Goal: Transaction & Acquisition: Book appointment/travel/reservation

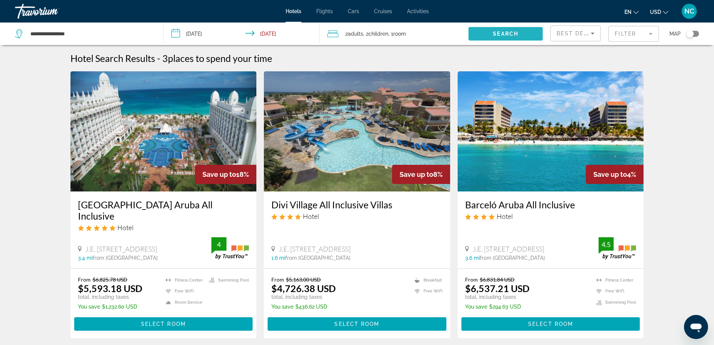
click at [510, 34] on span "Search" at bounding box center [505, 34] width 25 height 6
click at [502, 33] on span "Search" at bounding box center [505, 34] width 25 height 6
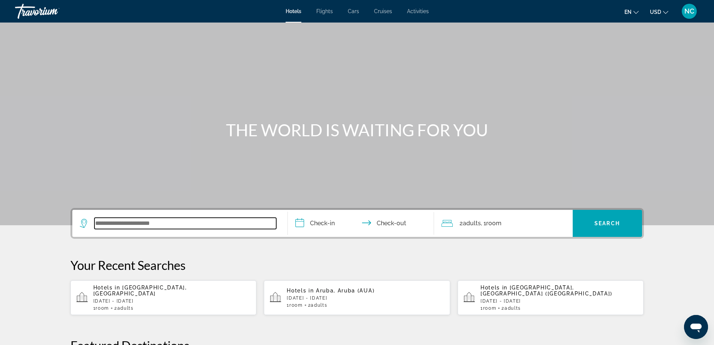
click at [120, 219] on input "Search widget" at bounding box center [185, 222] width 182 height 11
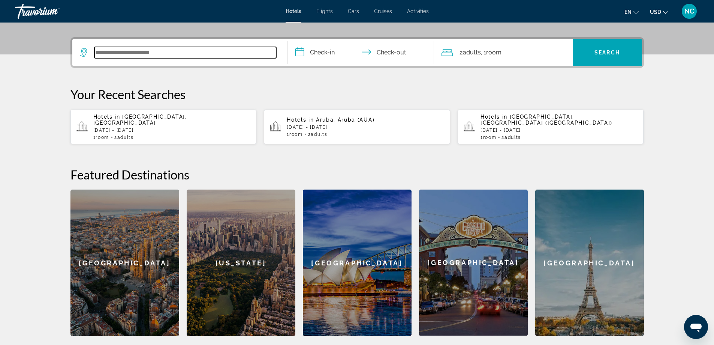
scroll to position [183, 0]
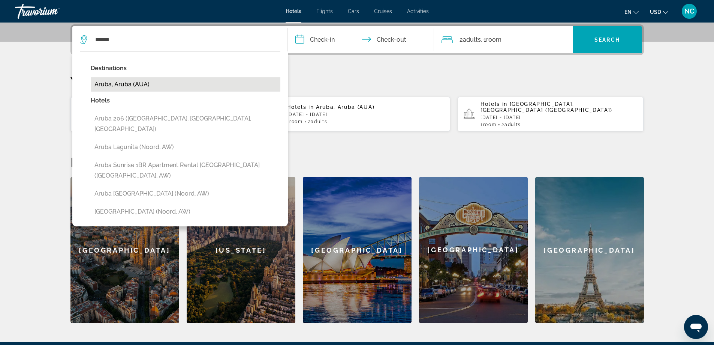
click at [140, 81] on button "Aruba, Aruba (AUA)" at bounding box center [186, 84] width 190 height 14
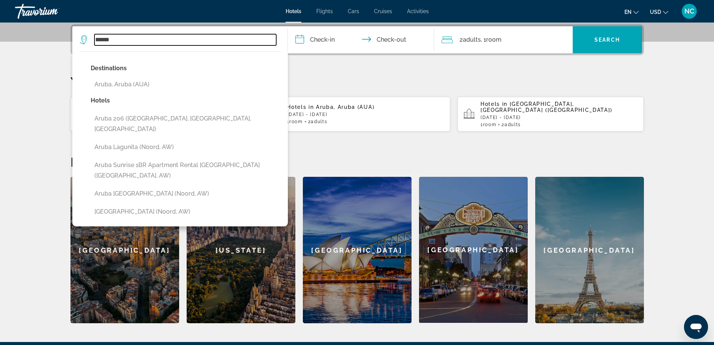
type input "**********"
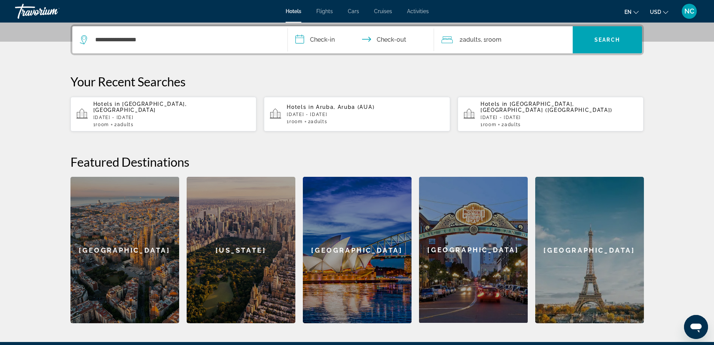
click at [302, 41] on input "**********" at bounding box center [362, 40] width 149 height 29
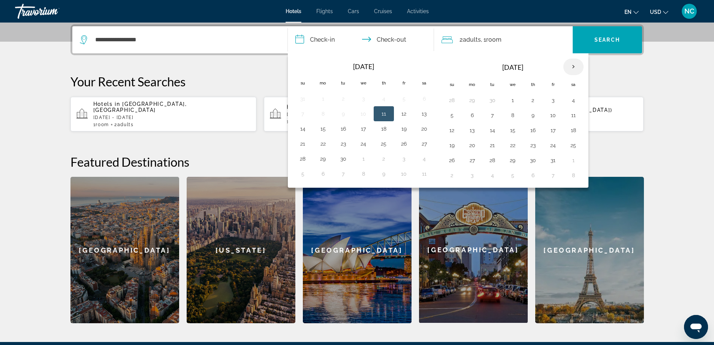
click at [572, 67] on th "Next month" at bounding box center [574, 66] width 20 height 16
click at [382, 114] on button "6" at bounding box center [384, 115] width 12 height 10
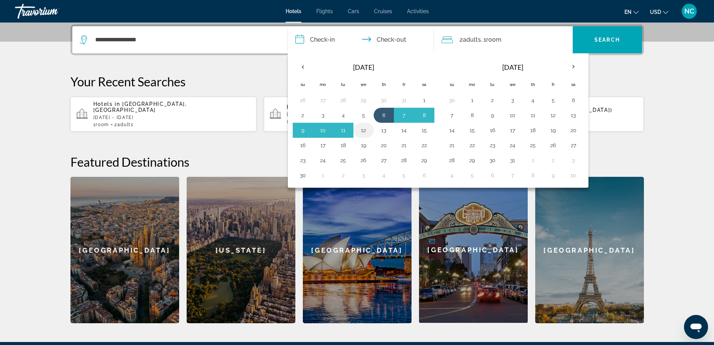
click at [363, 132] on button "12" at bounding box center [364, 130] width 12 height 10
type input "**********"
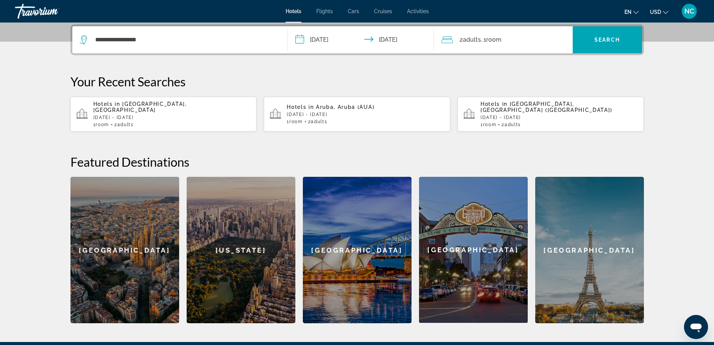
click at [490, 40] on span "Room" at bounding box center [493, 39] width 15 height 7
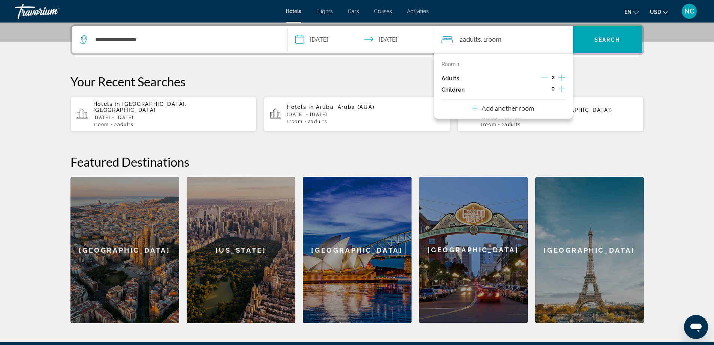
click at [561, 90] on icon "Increment children" at bounding box center [562, 88] width 7 height 9
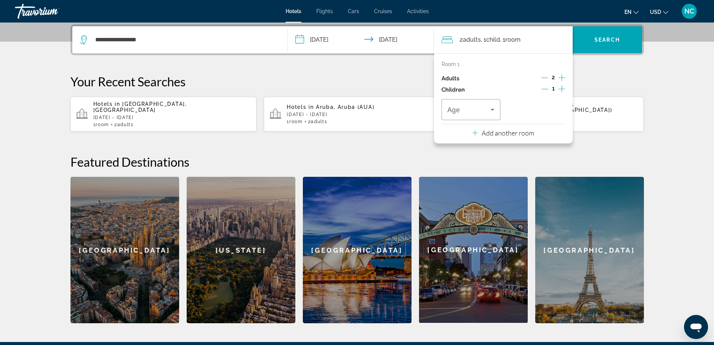
click at [561, 90] on icon "Increment children" at bounding box center [562, 88] width 7 height 9
click at [492, 111] on icon "Travelers: 2 adults, 2 children" at bounding box center [492, 109] width 9 height 9
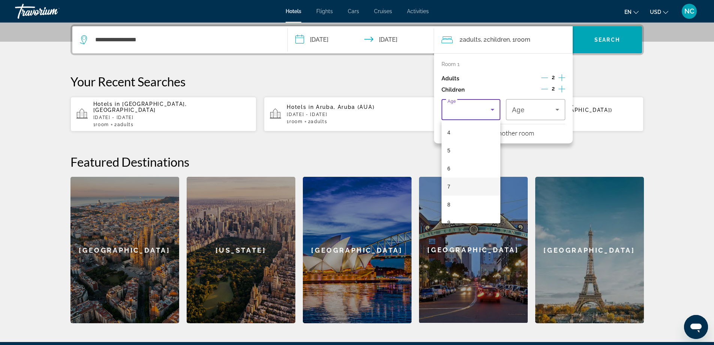
scroll to position [75, 0]
click at [460, 163] on mat-option "6" at bounding box center [471, 165] width 59 height 18
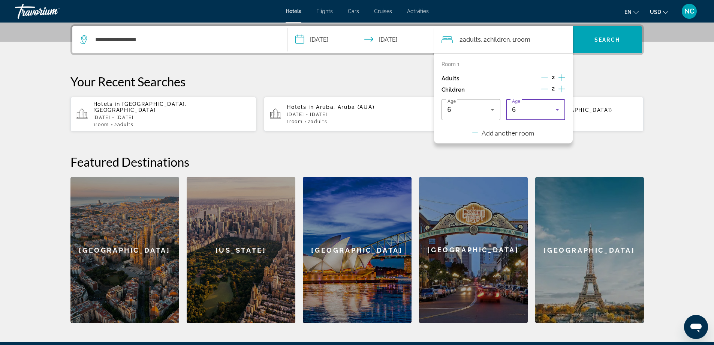
click at [559, 109] on icon "Travelers: 2 adults, 2 children" at bounding box center [558, 110] width 4 height 2
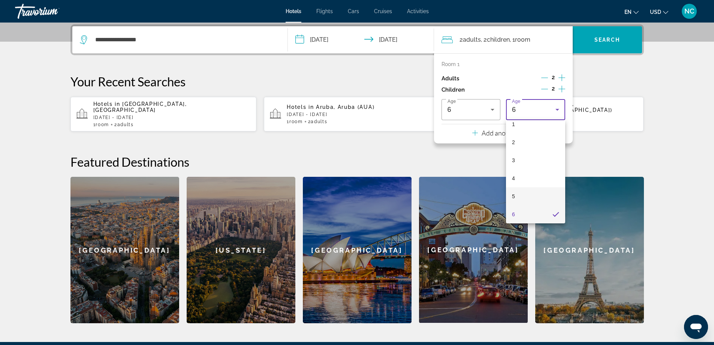
scroll to position [63, 0]
click at [523, 193] on mat-option "7" at bounding box center [535, 195] width 59 height 18
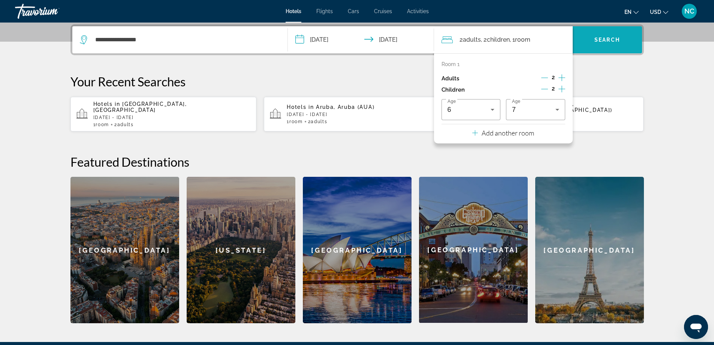
click at [599, 39] on span "Search" at bounding box center [607, 40] width 25 height 6
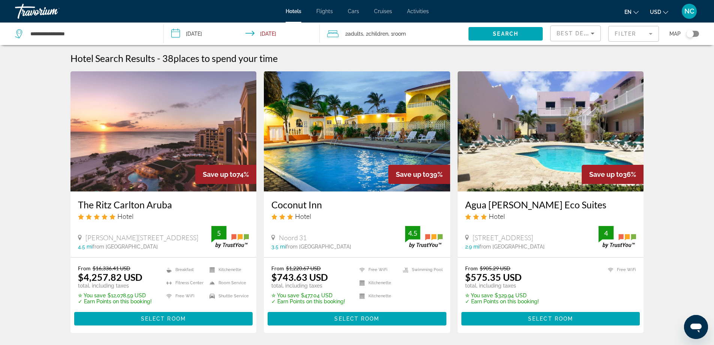
click at [653, 34] on mat-form-field "Filter" at bounding box center [633, 34] width 51 height 16
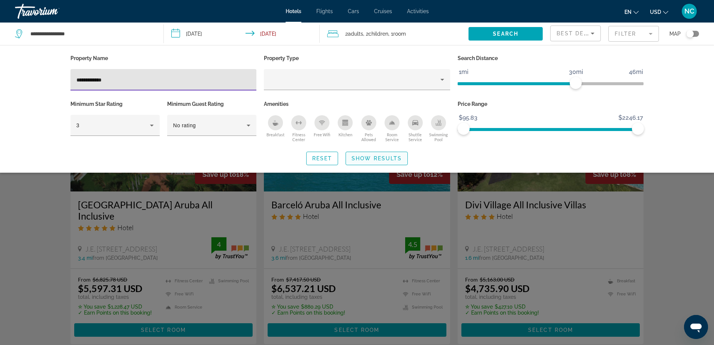
type input "**********"
click at [381, 158] on span "Show Results" at bounding box center [377, 158] width 50 height 6
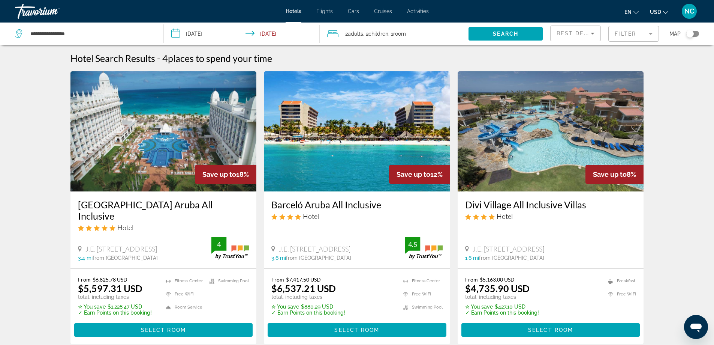
click at [176, 159] on img "Main content" at bounding box center [163, 131] width 186 height 120
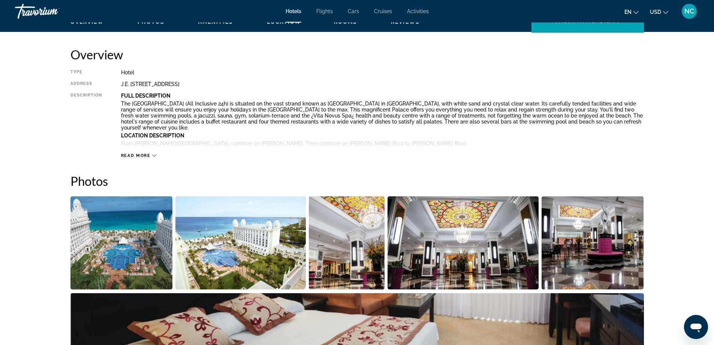
scroll to position [225, 0]
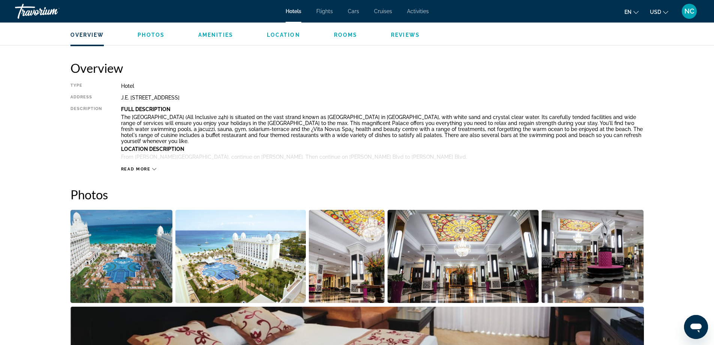
click at [129, 250] on img "Open full-screen image slider" at bounding box center [121, 256] width 102 height 93
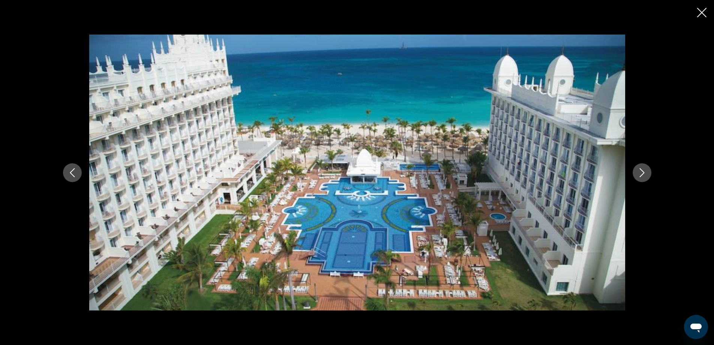
click at [641, 173] on icon "Next image" at bounding box center [642, 172] width 9 height 9
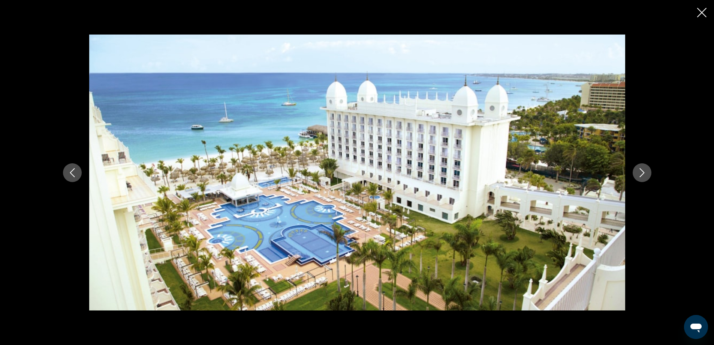
click at [641, 173] on icon "Next image" at bounding box center [642, 172] width 9 height 9
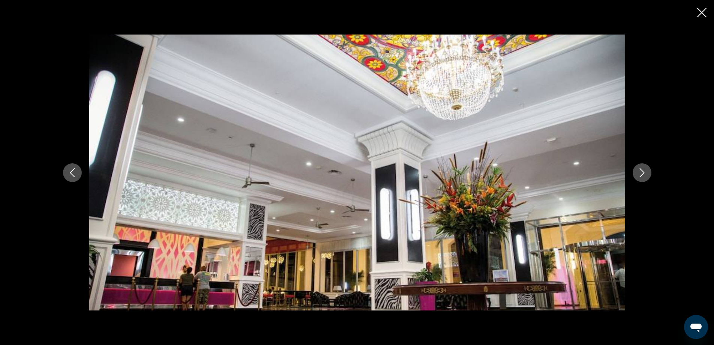
click at [641, 173] on icon "Next image" at bounding box center [642, 172] width 9 height 9
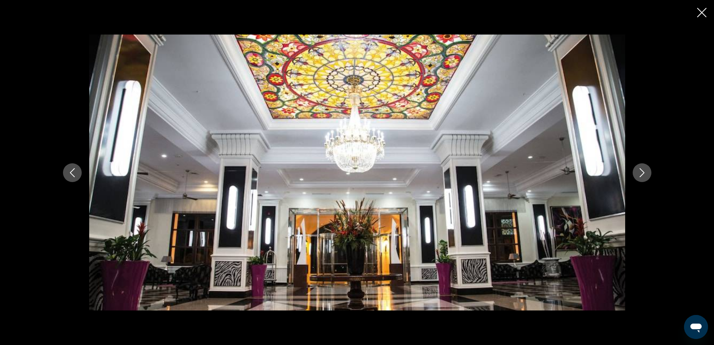
click at [641, 173] on icon "Next image" at bounding box center [642, 172] width 9 height 9
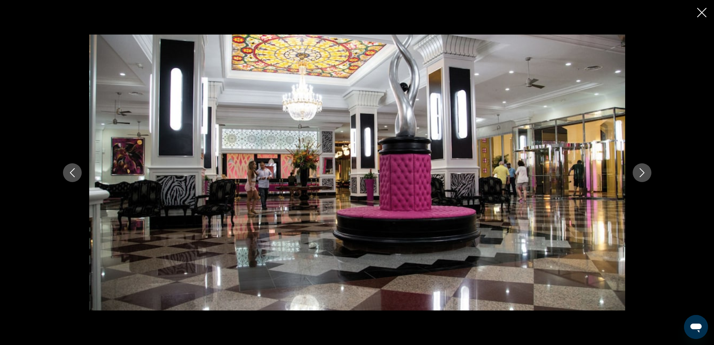
click at [641, 173] on icon "Next image" at bounding box center [642, 172] width 9 height 9
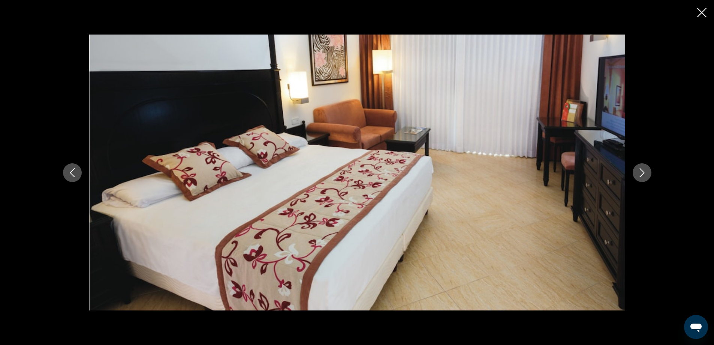
click at [641, 173] on icon "Next image" at bounding box center [642, 172] width 9 height 9
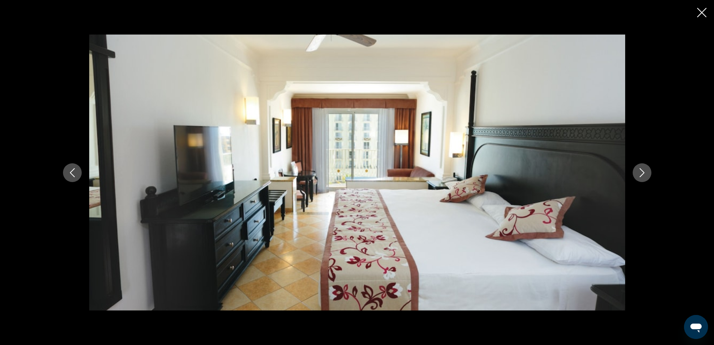
click at [641, 173] on icon "Next image" at bounding box center [642, 172] width 9 height 9
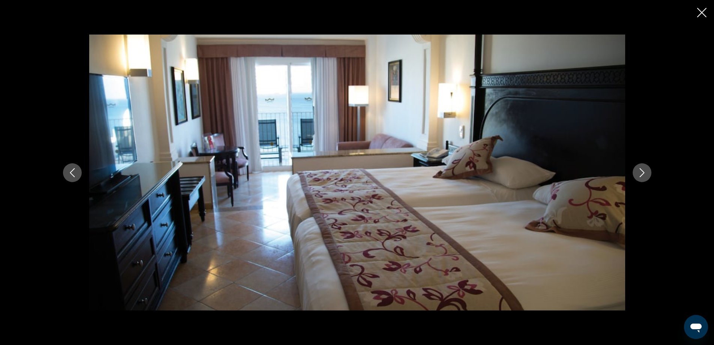
click at [641, 173] on icon "Next image" at bounding box center [642, 172] width 9 height 9
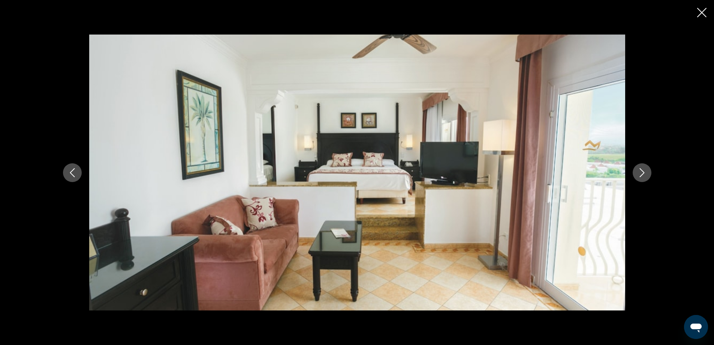
click at [641, 173] on icon "Next image" at bounding box center [642, 172] width 9 height 9
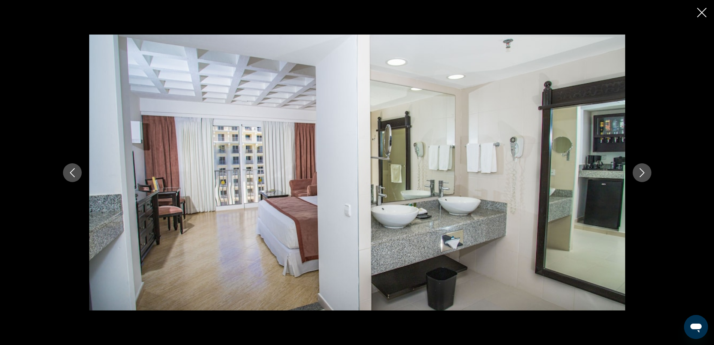
click at [641, 173] on icon "Next image" at bounding box center [642, 172] width 9 height 9
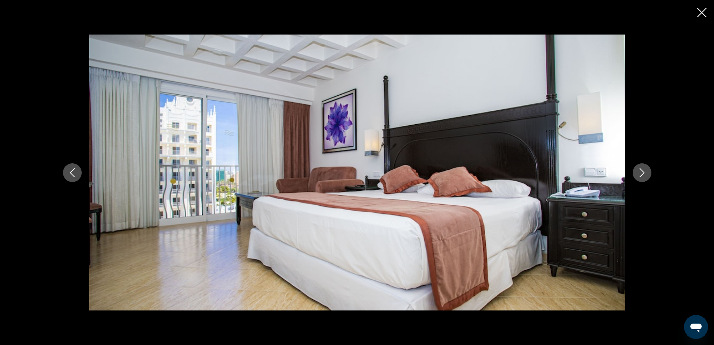
click at [641, 173] on icon "Next image" at bounding box center [642, 172] width 9 height 9
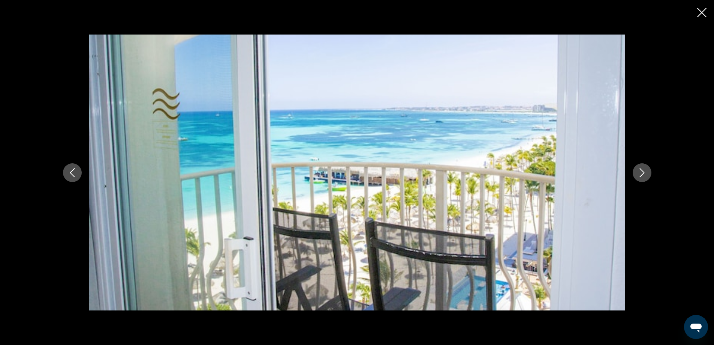
click at [641, 173] on icon "Next image" at bounding box center [642, 172] width 9 height 9
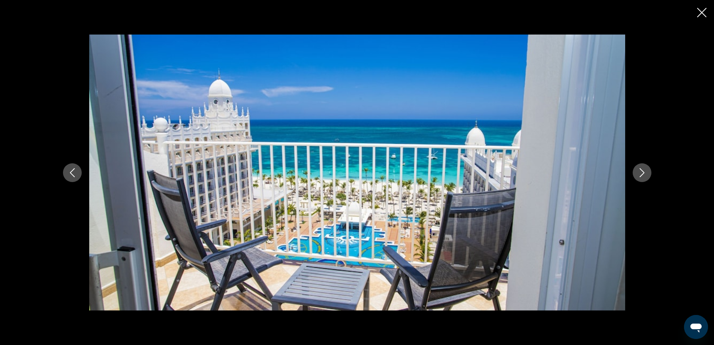
click at [73, 172] on icon "Previous image" at bounding box center [72, 172] width 9 height 9
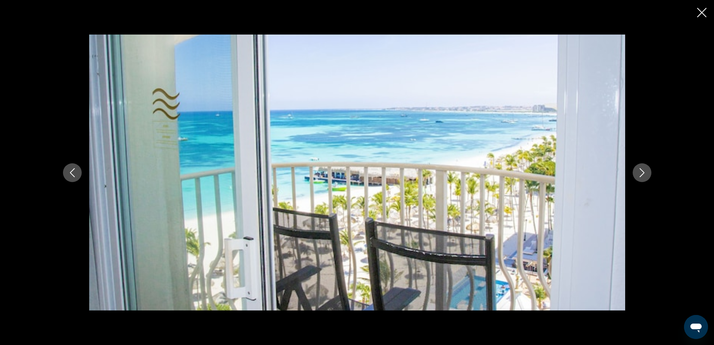
click at [644, 172] on icon "Next image" at bounding box center [642, 172] width 5 height 9
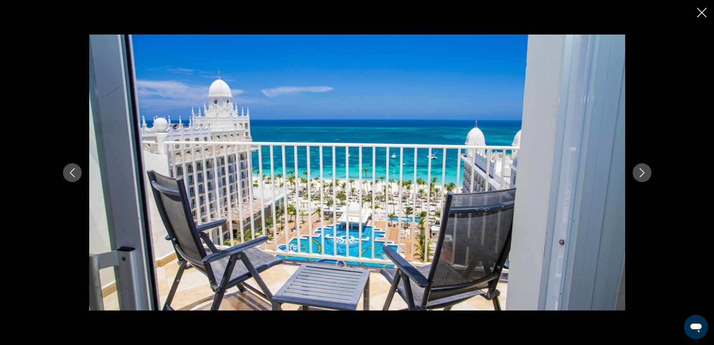
click at [644, 172] on icon "Next image" at bounding box center [642, 172] width 5 height 9
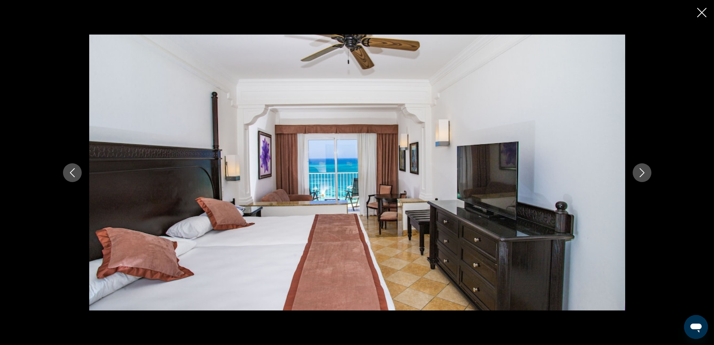
click at [644, 172] on icon "Next image" at bounding box center [642, 172] width 5 height 9
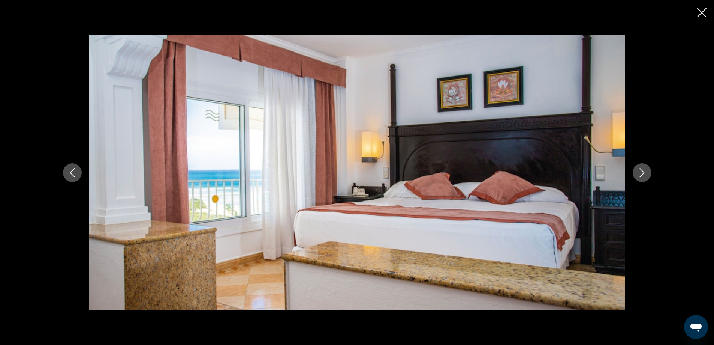
click at [644, 172] on icon "Next image" at bounding box center [642, 172] width 5 height 9
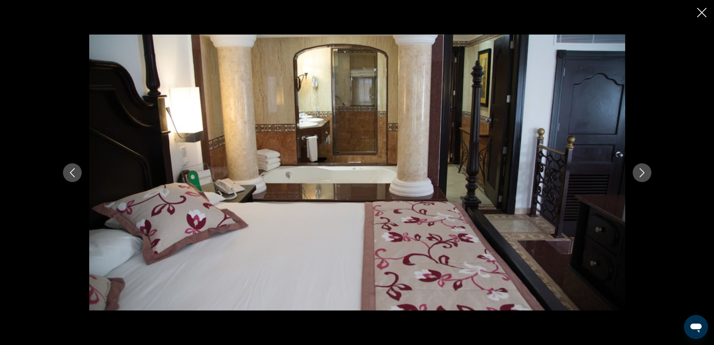
click at [644, 172] on icon "Next image" at bounding box center [642, 172] width 5 height 9
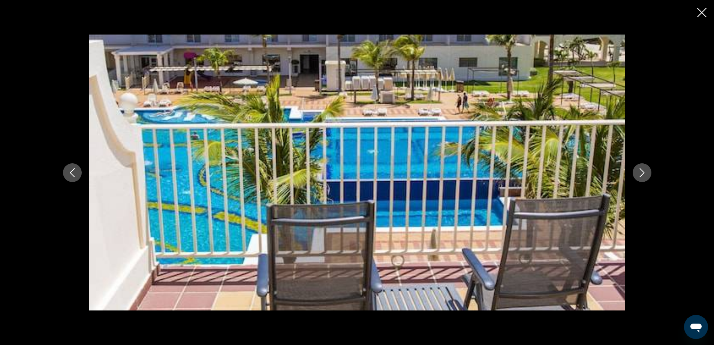
click at [644, 172] on icon "Next image" at bounding box center [642, 172] width 5 height 9
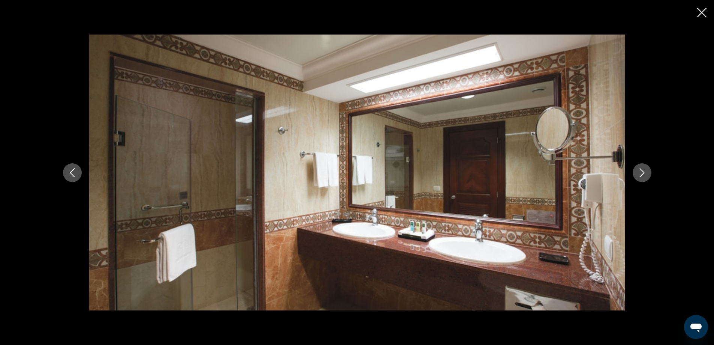
click at [644, 172] on icon "Next image" at bounding box center [642, 172] width 5 height 9
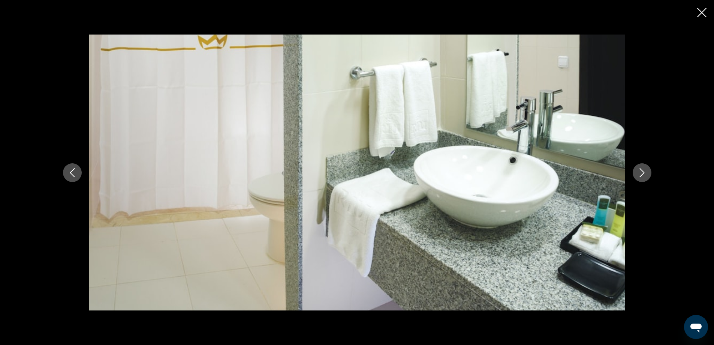
click at [644, 172] on icon "Next image" at bounding box center [642, 172] width 5 height 9
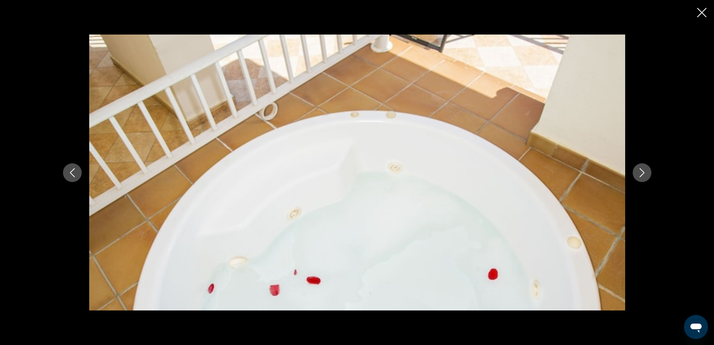
click at [644, 172] on icon "Next image" at bounding box center [642, 172] width 5 height 9
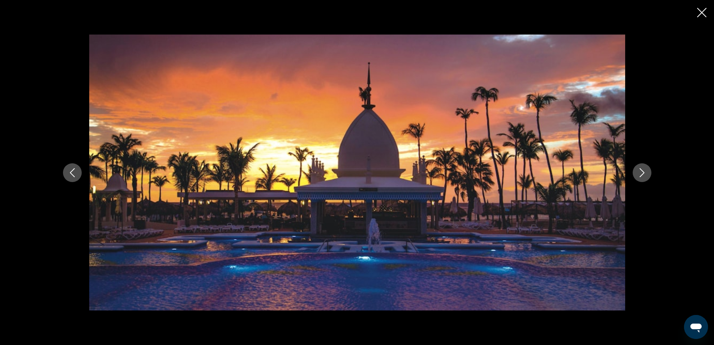
click at [701, 8] on icon "Close slideshow" at bounding box center [701, 12] width 9 height 9
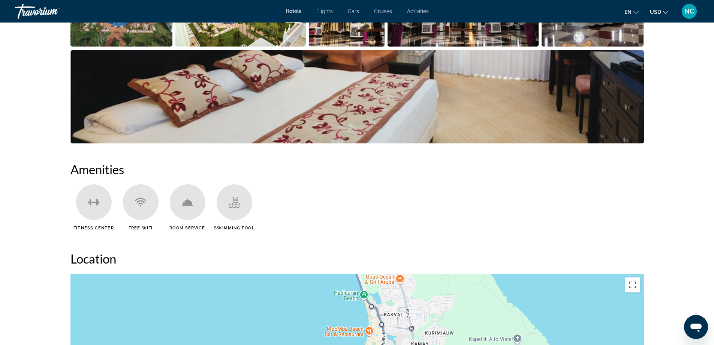
scroll to position [337, 0]
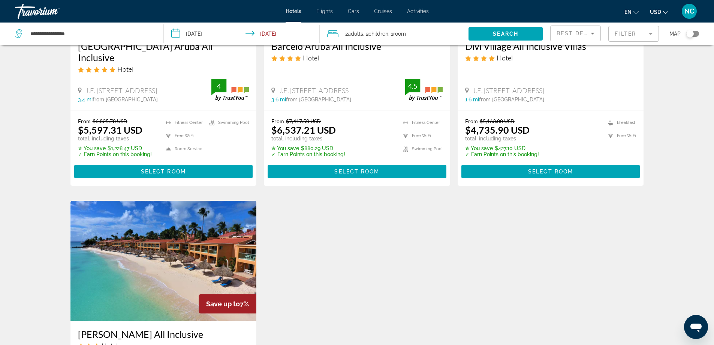
scroll to position [37, 0]
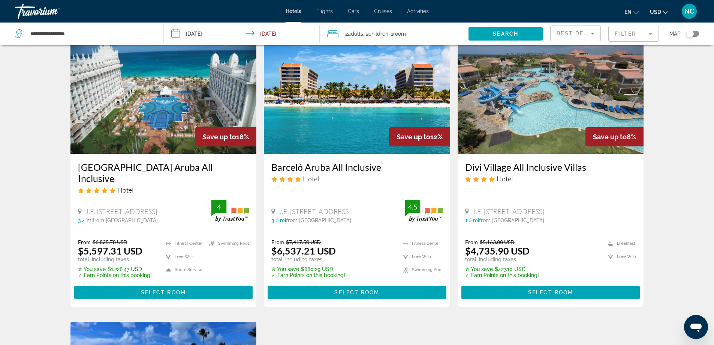
click at [330, 100] on img "Main content" at bounding box center [357, 94] width 186 height 120
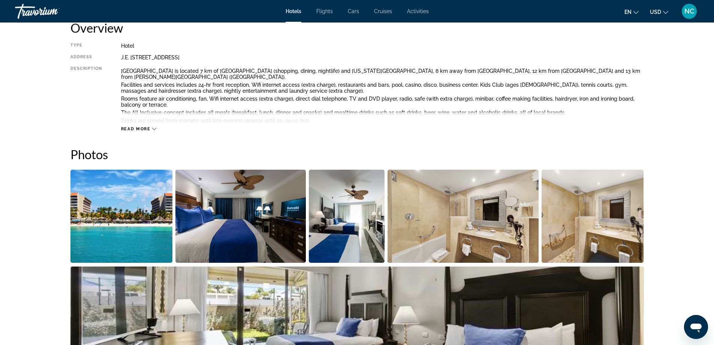
scroll to position [262, 0]
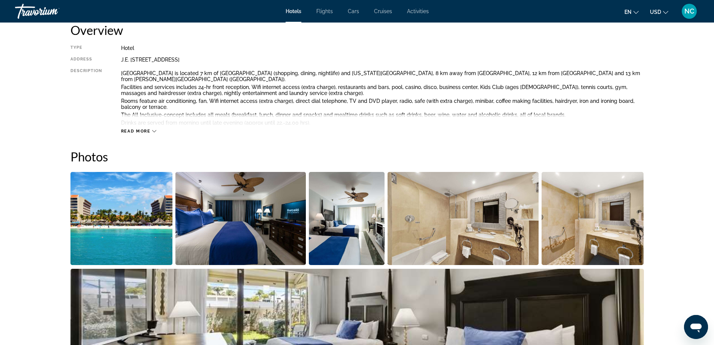
click at [109, 229] on img "Open full-screen image slider" at bounding box center [121, 218] width 102 height 93
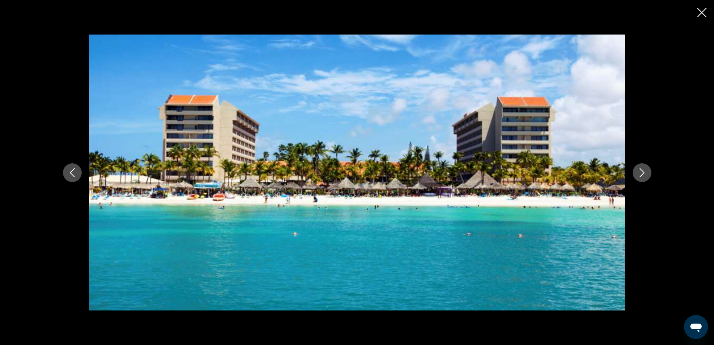
click at [643, 174] on icon "Next image" at bounding box center [642, 172] width 9 height 9
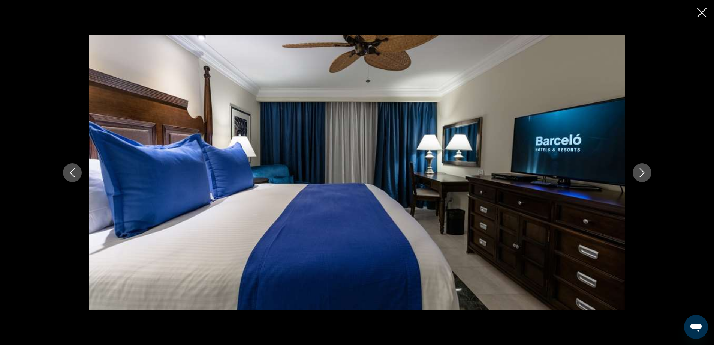
click at [643, 174] on icon "Next image" at bounding box center [642, 172] width 9 height 9
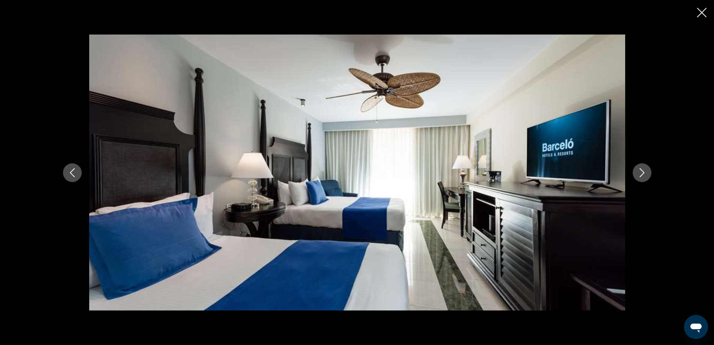
click at [643, 174] on icon "Next image" at bounding box center [642, 172] width 9 height 9
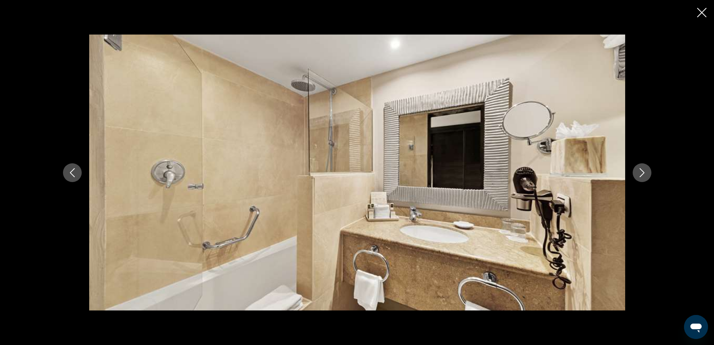
click at [643, 174] on icon "Next image" at bounding box center [642, 172] width 9 height 9
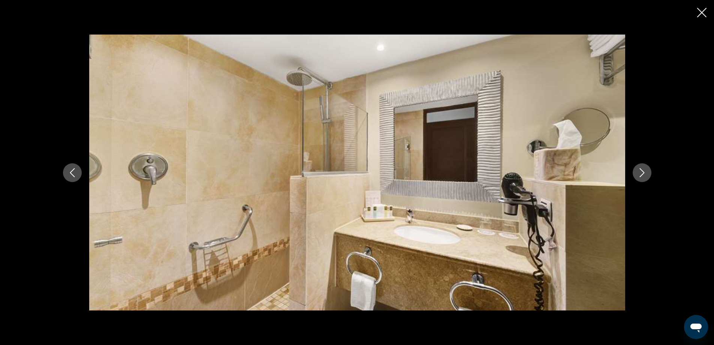
click at [643, 174] on icon "Next image" at bounding box center [642, 172] width 9 height 9
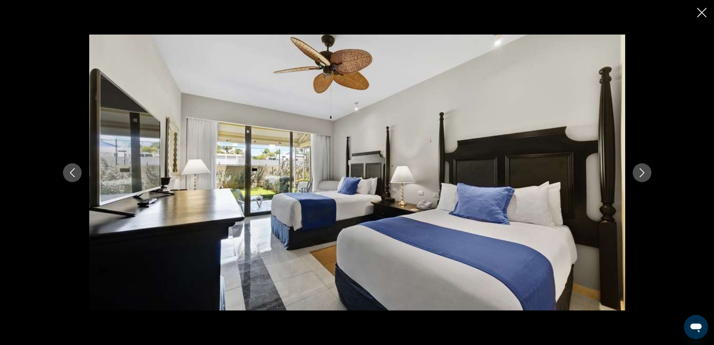
click at [643, 174] on icon "Next image" at bounding box center [642, 172] width 9 height 9
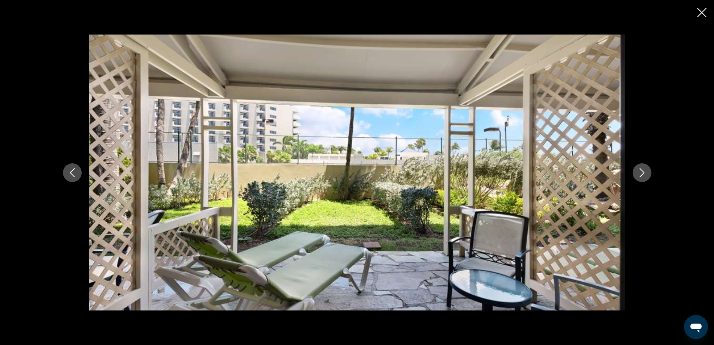
click at [643, 174] on icon "Next image" at bounding box center [642, 172] width 9 height 9
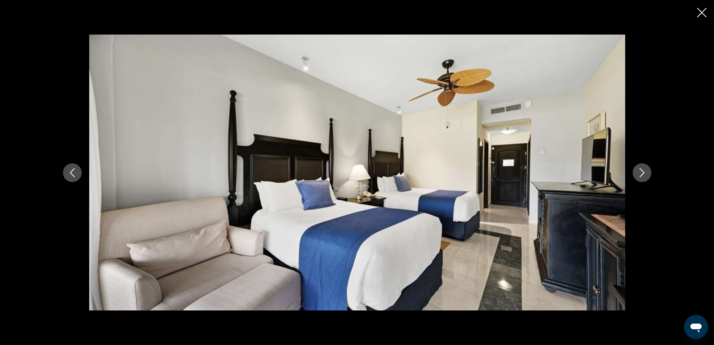
click at [643, 174] on icon "Next image" at bounding box center [642, 172] width 9 height 9
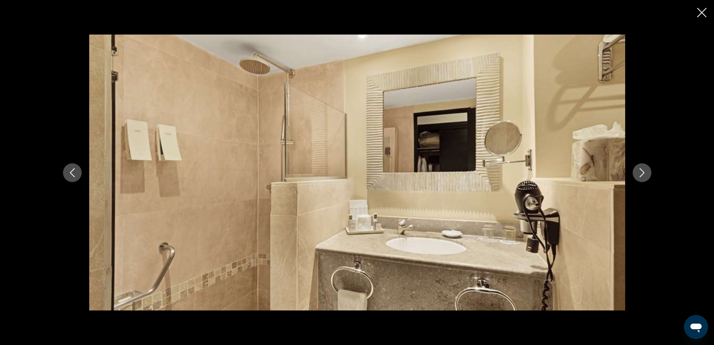
click at [643, 174] on icon "Next image" at bounding box center [642, 172] width 9 height 9
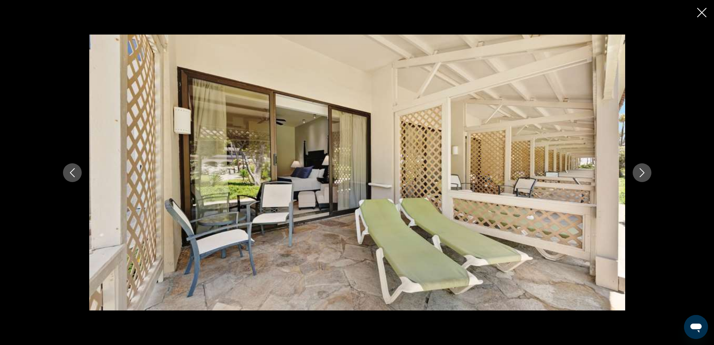
click at [643, 174] on icon "Next image" at bounding box center [642, 172] width 9 height 9
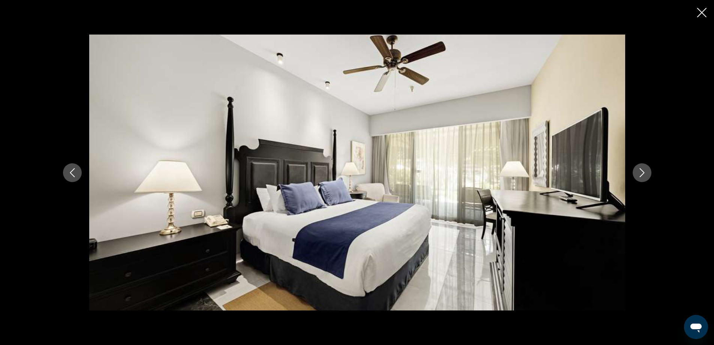
click at [643, 174] on icon "Next image" at bounding box center [642, 172] width 9 height 9
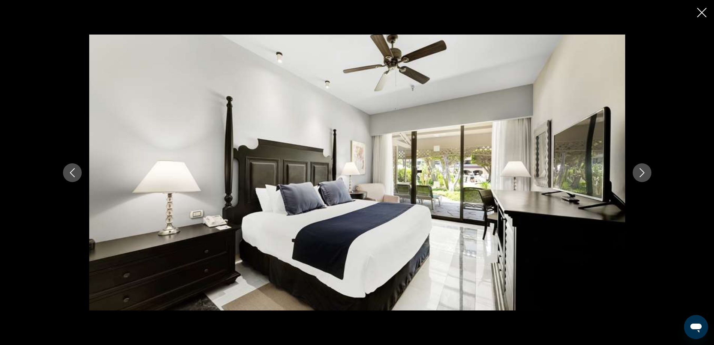
click at [643, 174] on icon "Next image" at bounding box center [642, 172] width 9 height 9
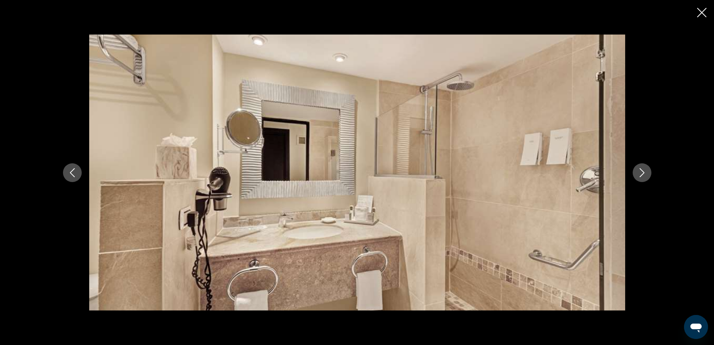
click at [643, 174] on icon "Next image" at bounding box center [642, 172] width 9 height 9
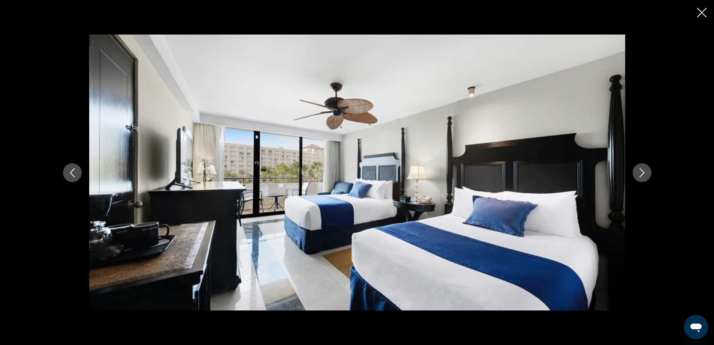
click at [643, 174] on icon "Next image" at bounding box center [642, 172] width 9 height 9
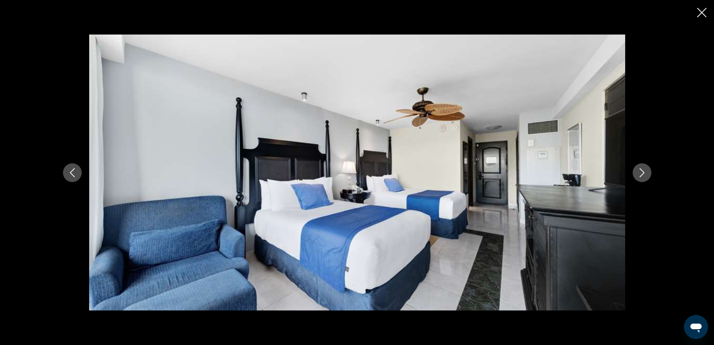
click at [643, 174] on icon "Next image" at bounding box center [642, 172] width 9 height 9
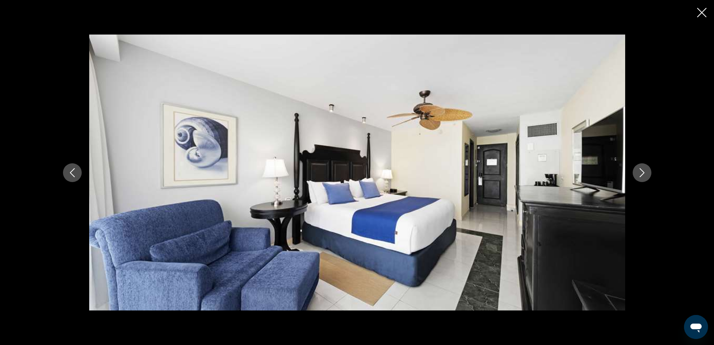
click at [643, 174] on icon "Next image" at bounding box center [642, 172] width 9 height 9
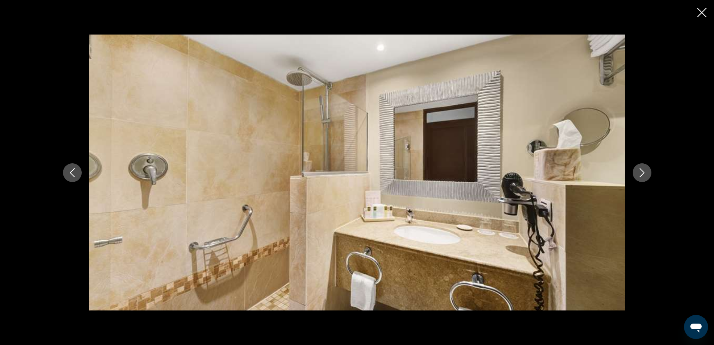
click at [643, 174] on icon "Next image" at bounding box center [642, 172] width 9 height 9
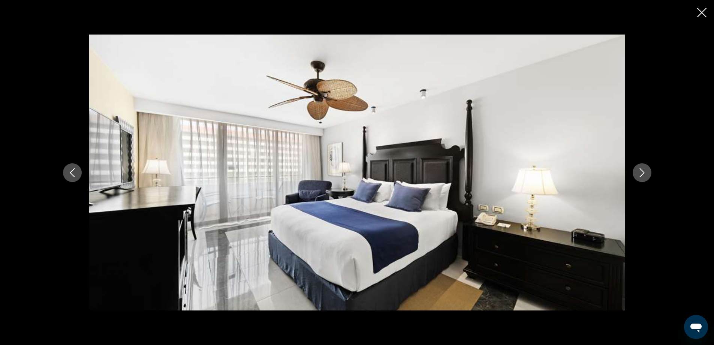
click at [643, 174] on icon "Next image" at bounding box center [642, 172] width 9 height 9
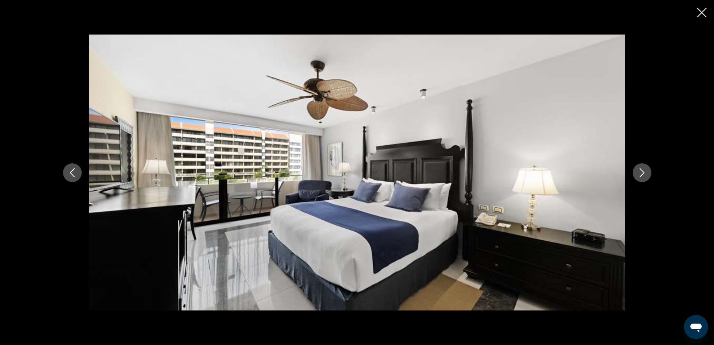
click at [643, 174] on icon "Next image" at bounding box center [642, 172] width 9 height 9
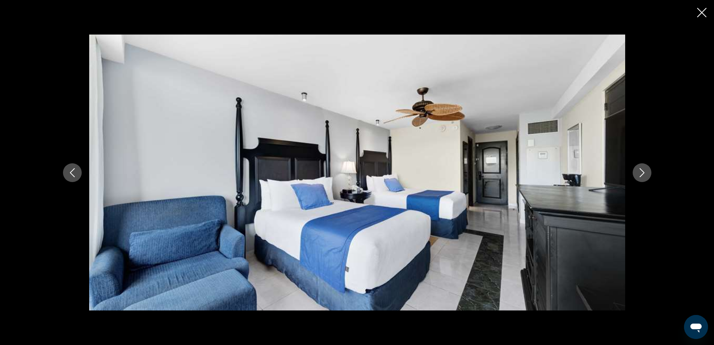
click at [643, 174] on icon "Next image" at bounding box center [642, 172] width 9 height 9
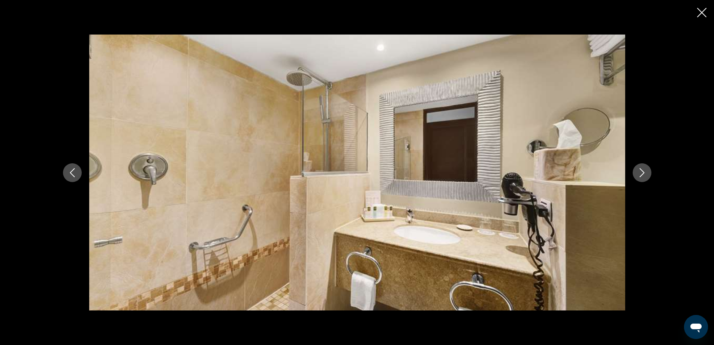
click at [643, 174] on icon "Next image" at bounding box center [642, 172] width 9 height 9
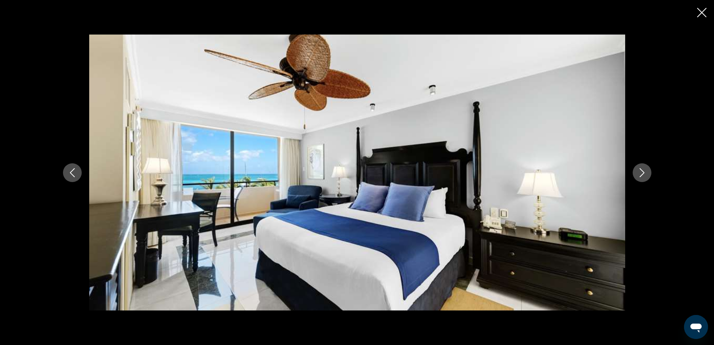
click at [643, 174] on icon "Next image" at bounding box center [642, 172] width 9 height 9
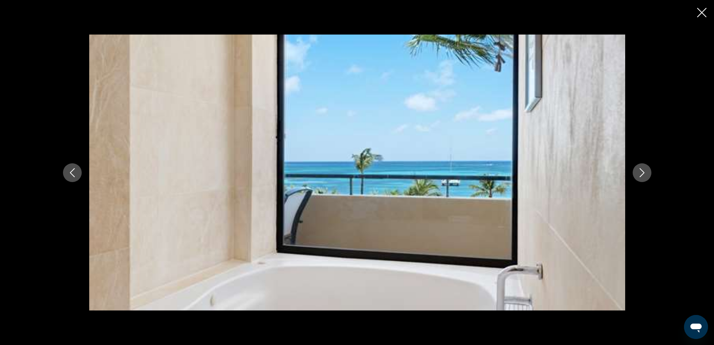
click at [643, 174] on icon "Next image" at bounding box center [642, 172] width 9 height 9
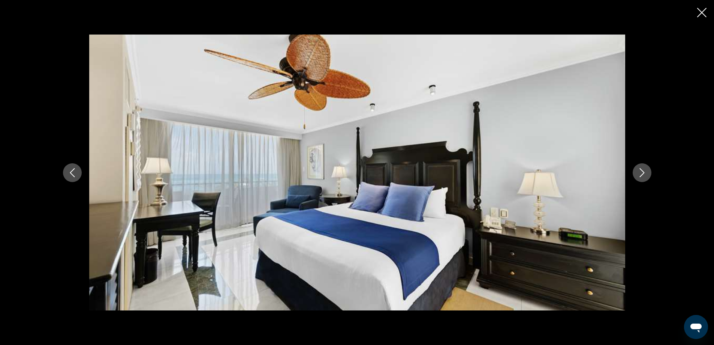
click at [643, 174] on icon "Next image" at bounding box center [642, 172] width 9 height 9
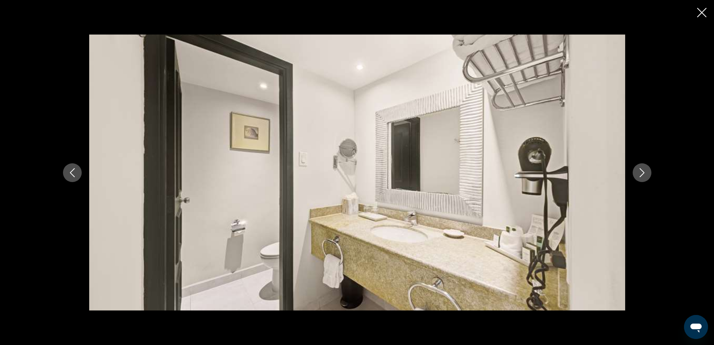
click at [643, 174] on icon "Next image" at bounding box center [642, 172] width 9 height 9
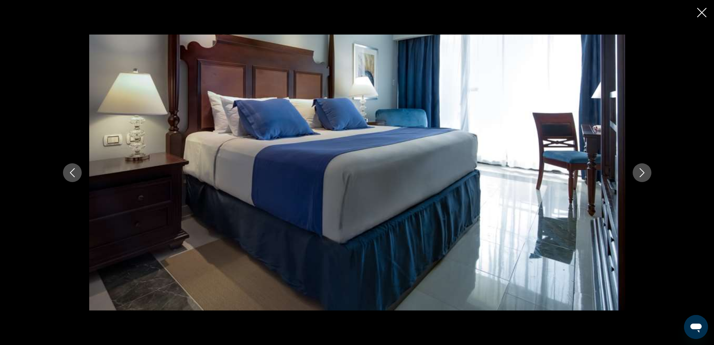
click at [643, 174] on icon "Next image" at bounding box center [642, 172] width 9 height 9
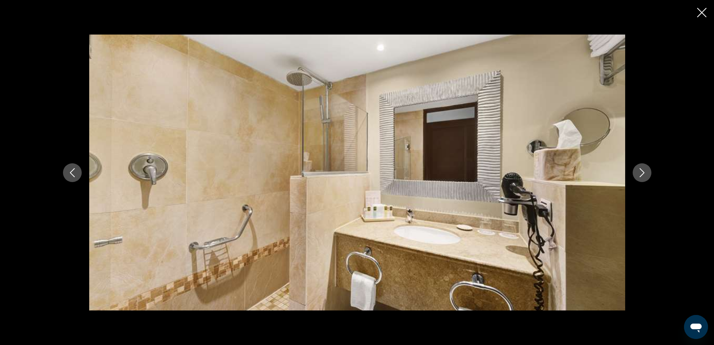
click at [643, 174] on icon "Next image" at bounding box center [642, 172] width 9 height 9
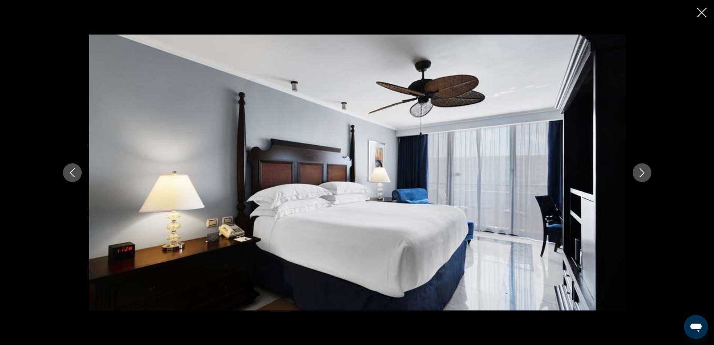
click at [643, 174] on icon "Next image" at bounding box center [642, 172] width 9 height 9
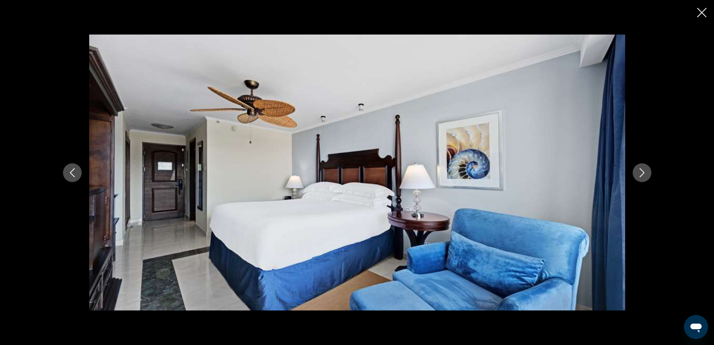
click at [643, 174] on icon "Next image" at bounding box center [642, 172] width 9 height 9
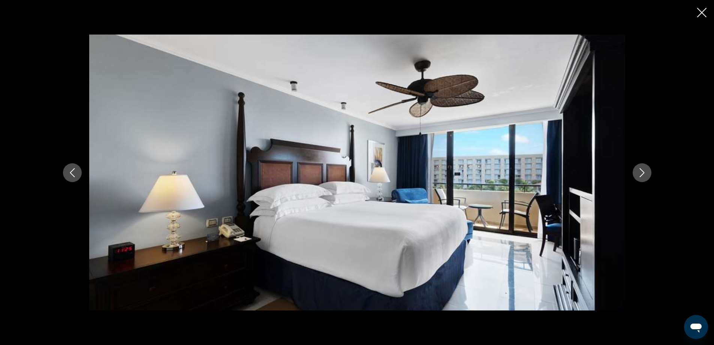
click at [643, 174] on icon "Next image" at bounding box center [642, 172] width 9 height 9
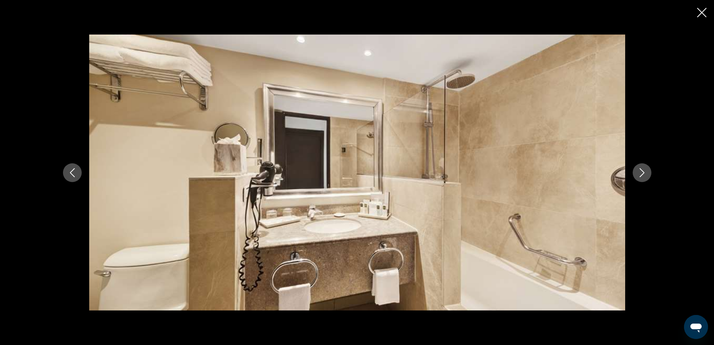
click at [643, 174] on icon "Next image" at bounding box center [642, 172] width 9 height 9
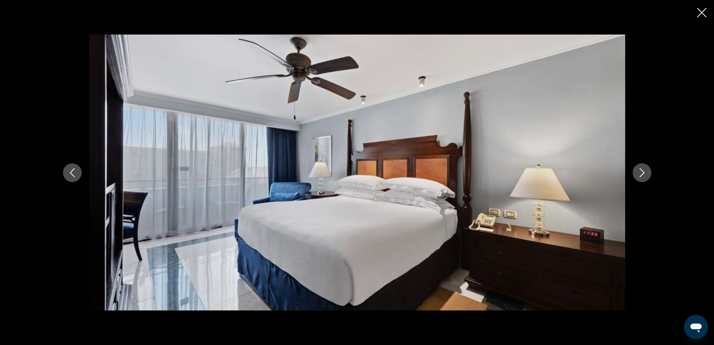
click at [643, 174] on icon "Next image" at bounding box center [642, 172] width 9 height 9
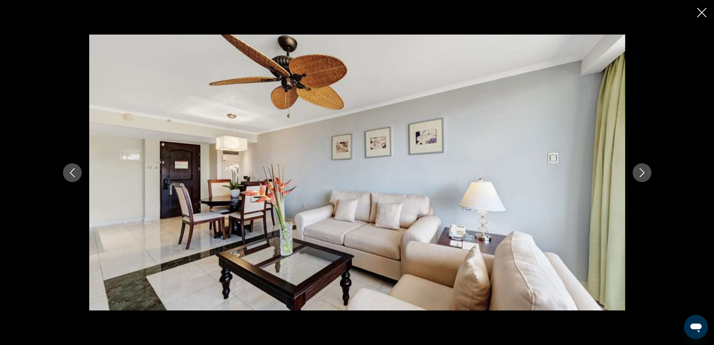
click at [643, 174] on icon "Next image" at bounding box center [642, 172] width 9 height 9
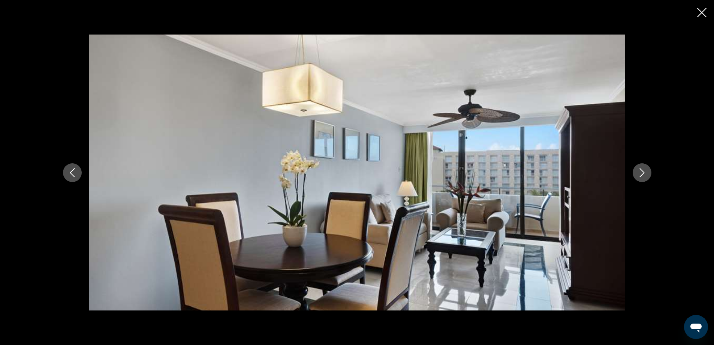
click at [643, 174] on icon "Next image" at bounding box center [642, 172] width 9 height 9
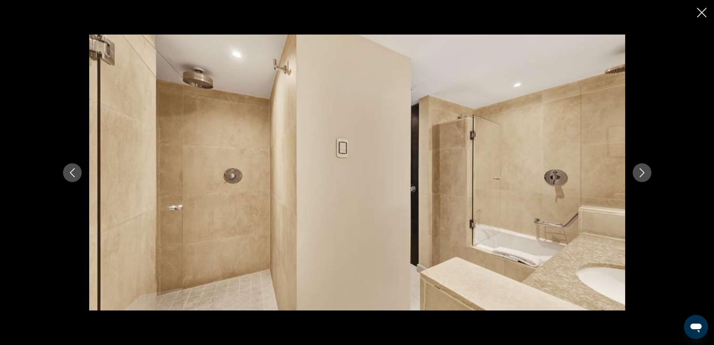
click at [643, 174] on icon "Next image" at bounding box center [642, 172] width 9 height 9
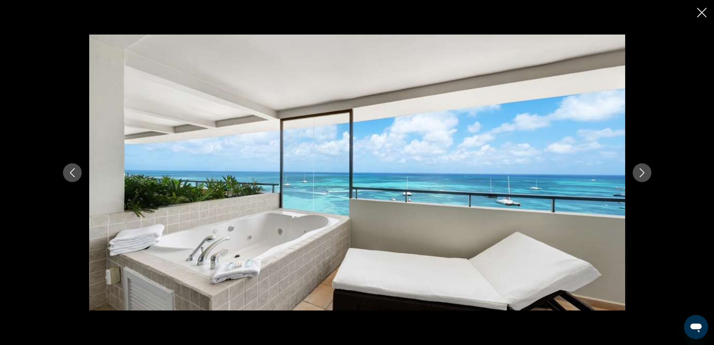
click at [643, 174] on icon "Next image" at bounding box center [642, 172] width 9 height 9
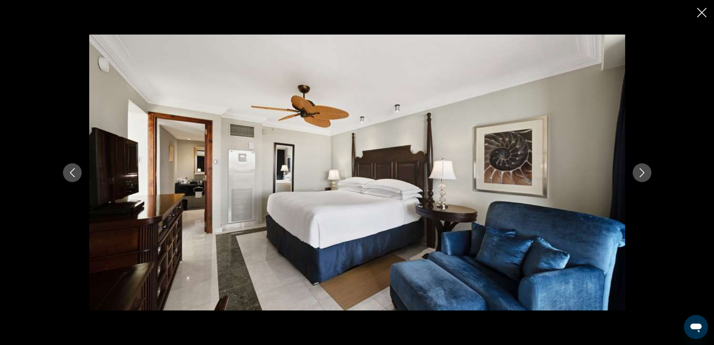
click at [643, 174] on icon "Next image" at bounding box center [642, 172] width 9 height 9
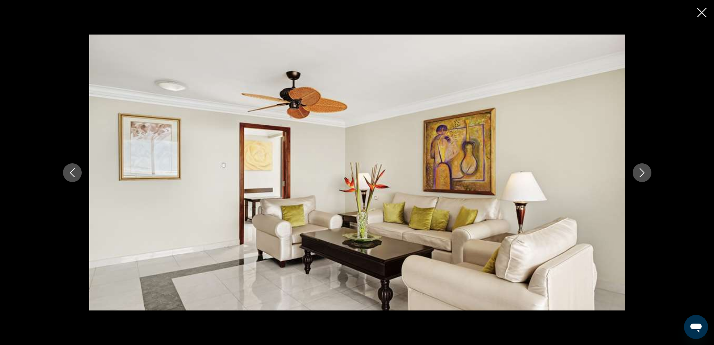
click at [643, 174] on icon "Next image" at bounding box center [642, 172] width 9 height 9
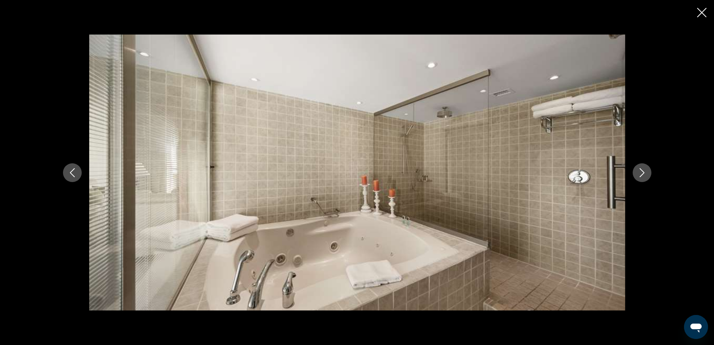
click at [643, 174] on icon "Next image" at bounding box center [642, 172] width 9 height 9
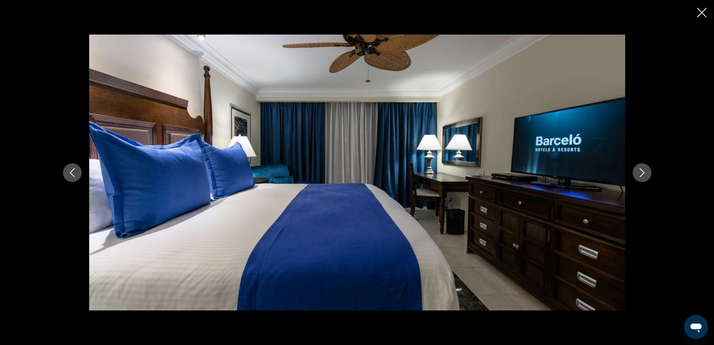
click at [643, 174] on icon "Next image" at bounding box center [642, 172] width 9 height 9
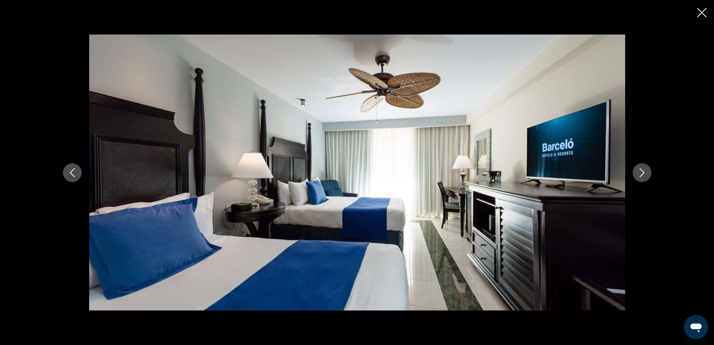
click at [643, 174] on icon "Next image" at bounding box center [642, 172] width 9 height 9
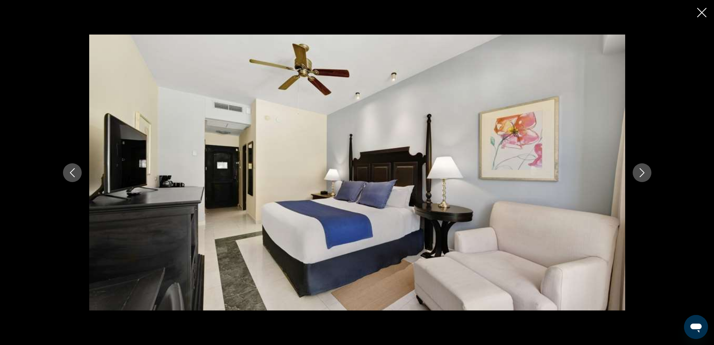
click at [643, 174] on icon "Next image" at bounding box center [642, 172] width 9 height 9
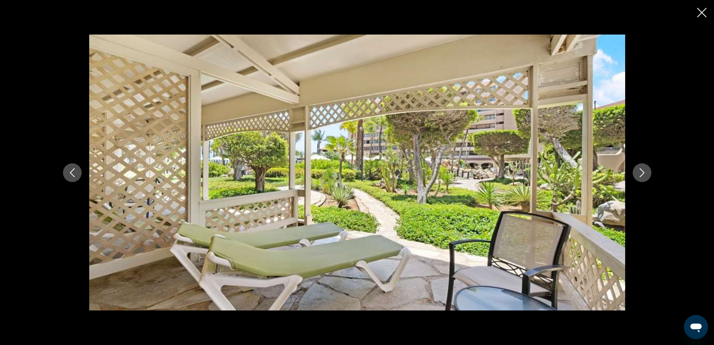
click at [643, 174] on icon "Next image" at bounding box center [642, 172] width 9 height 9
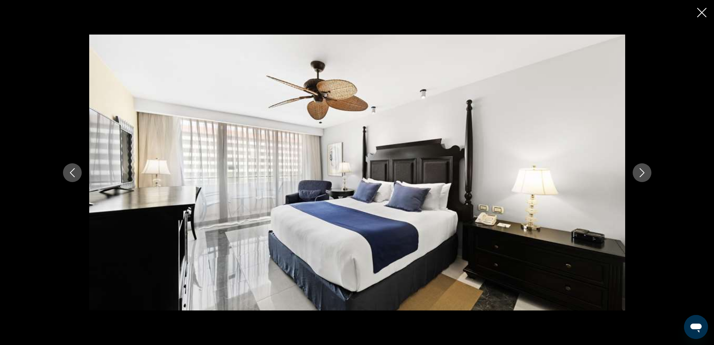
click at [643, 174] on icon "Next image" at bounding box center [642, 172] width 9 height 9
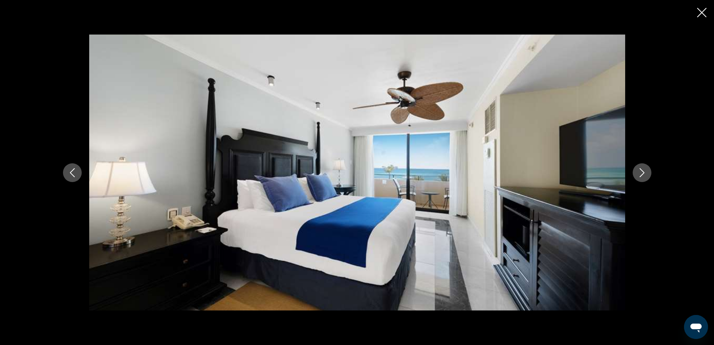
click at [643, 174] on icon "Next image" at bounding box center [642, 172] width 9 height 9
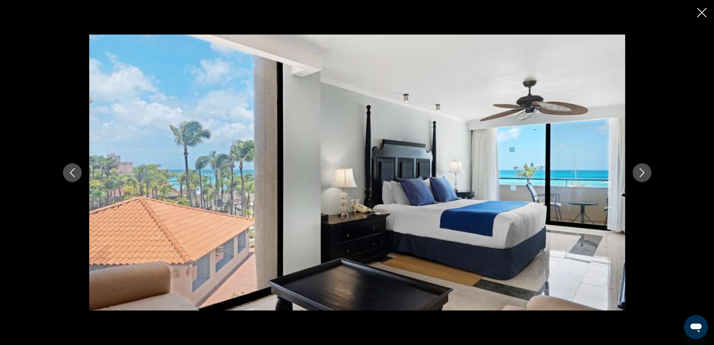
click at [643, 174] on icon "Next image" at bounding box center [642, 172] width 9 height 9
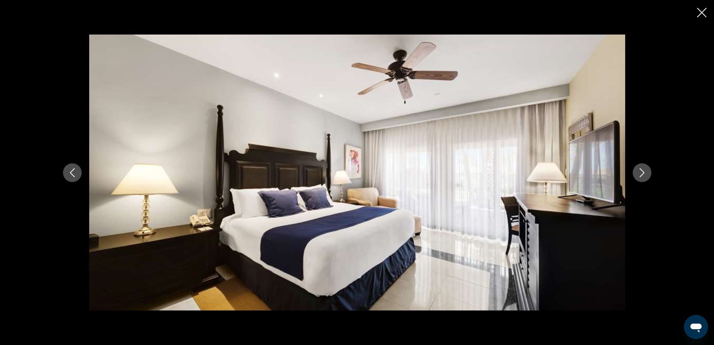
click at [643, 174] on icon "Next image" at bounding box center [642, 172] width 9 height 9
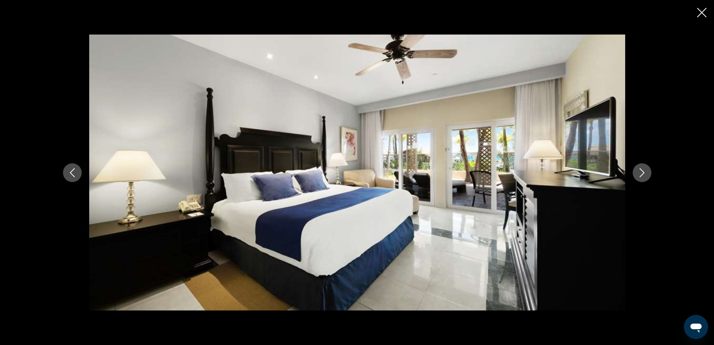
click at [643, 174] on icon "Next image" at bounding box center [642, 172] width 9 height 9
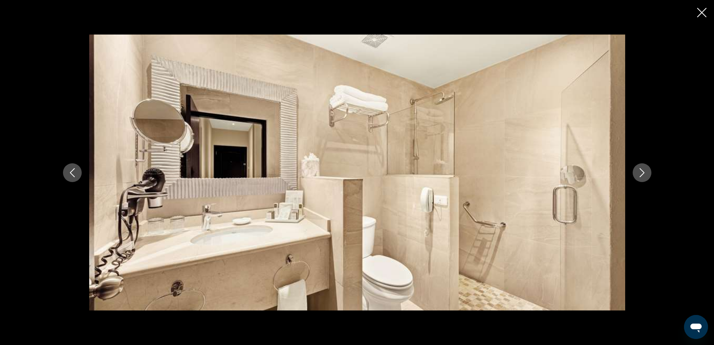
click at [643, 174] on icon "Next image" at bounding box center [642, 172] width 9 height 9
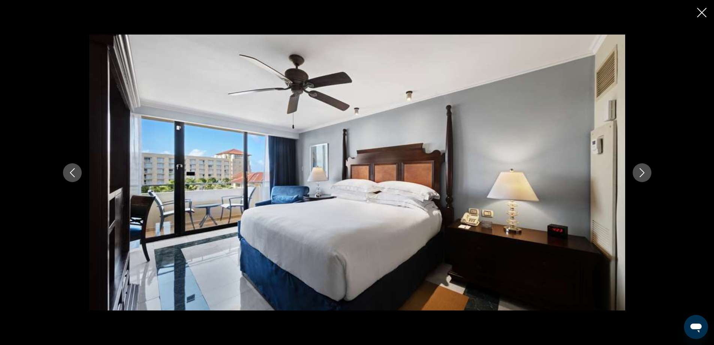
click at [643, 174] on icon "Next image" at bounding box center [642, 172] width 9 height 9
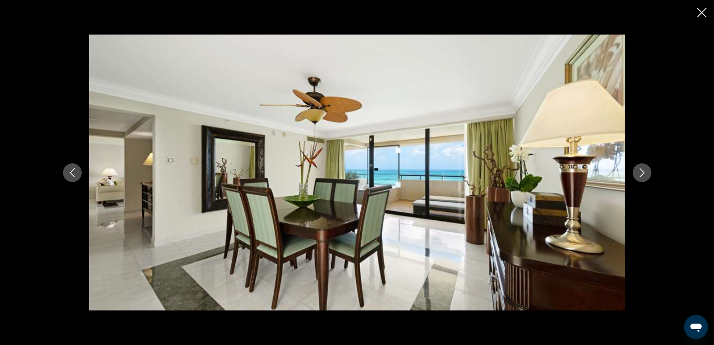
click at [643, 174] on icon "Next image" at bounding box center [642, 172] width 9 height 9
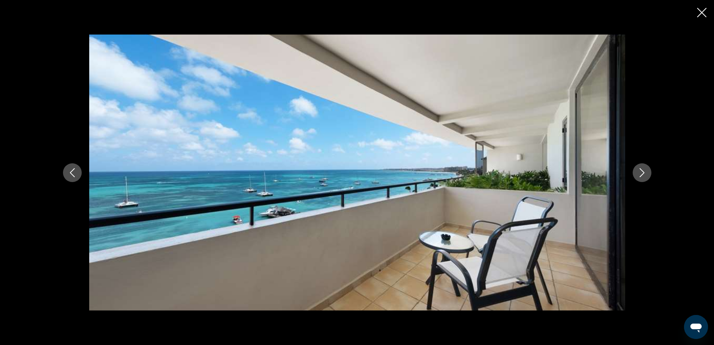
click at [643, 174] on icon "Next image" at bounding box center [642, 172] width 9 height 9
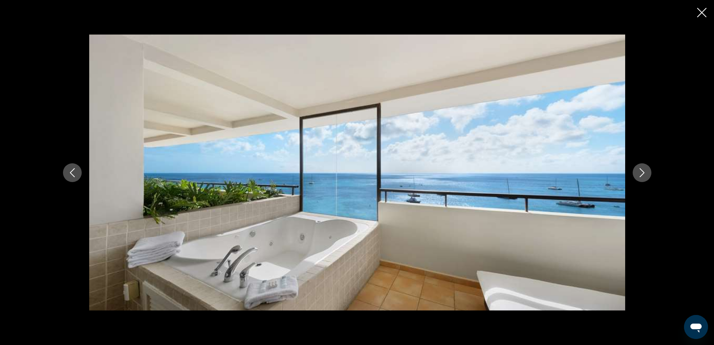
click at [643, 174] on icon "Next image" at bounding box center [642, 172] width 9 height 9
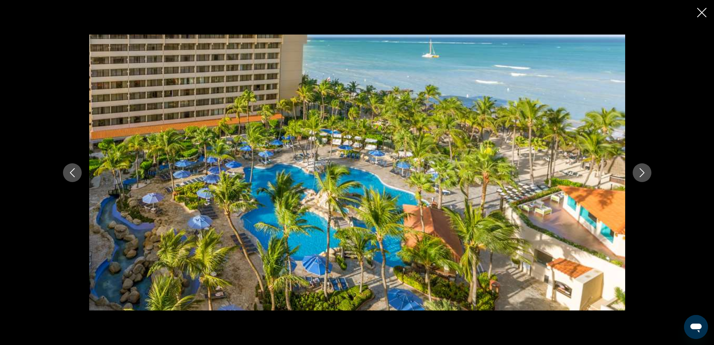
click at [643, 174] on icon "Next image" at bounding box center [642, 172] width 9 height 9
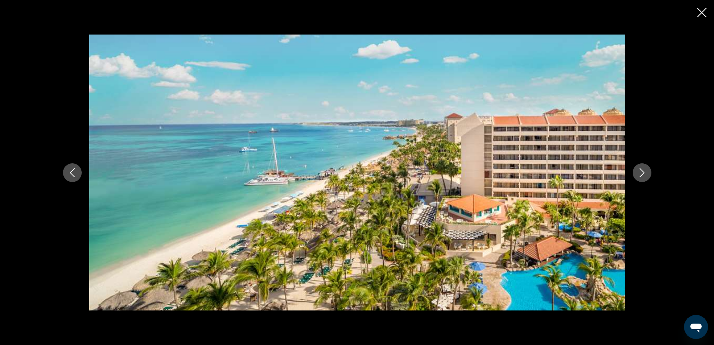
click at [643, 174] on icon "Next image" at bounding box center [642, 172] width 9 height 9
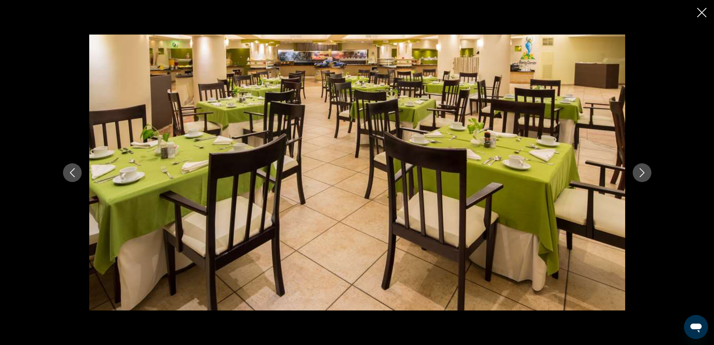
click at [643, 174] on icon "Next image" at bounding box center [642, 172] width 9 height 9
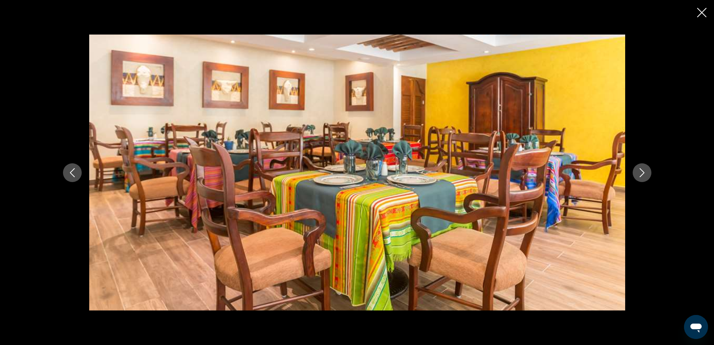
click at [643, 174] on icon "Next image" at bounding box center [642, 172] width 9 height 9
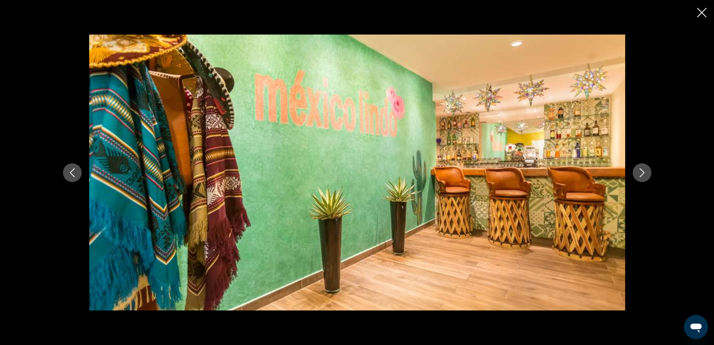
click at [643, 174] on icon "Next image" at bounding box center [642, 172] width 9 height 9
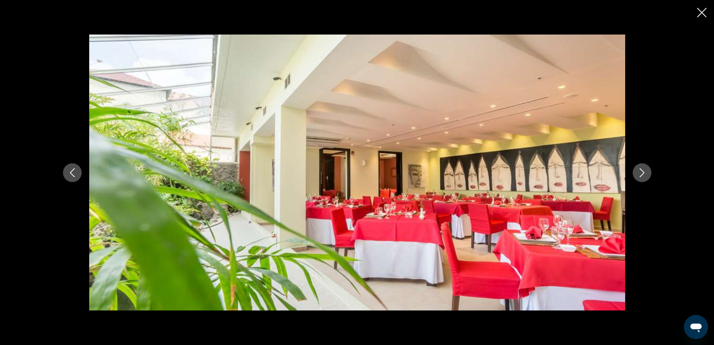
click at [643, 174] on icon "Next image" at bounding box center [642, 172] width 9 height 9
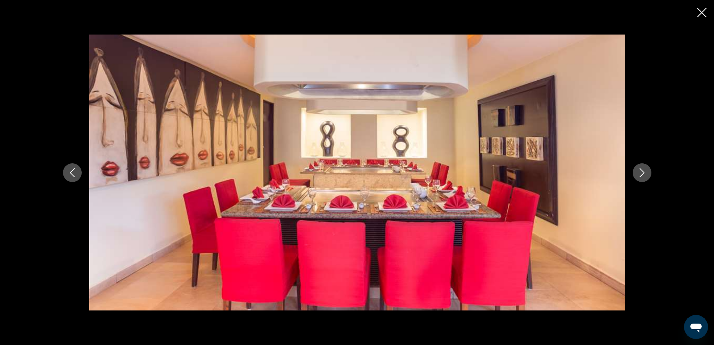
click at [643, 174] on icon "Next image" at bounding box center [642, 172] width 9 height 9
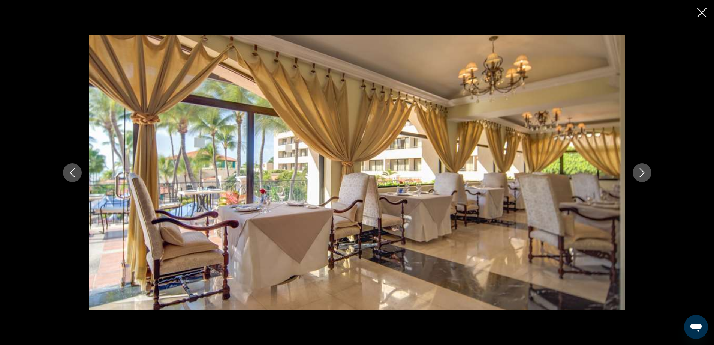
click at [643, 174] on icon "Next image" at bounding box center [642, 172] width 9 height 9
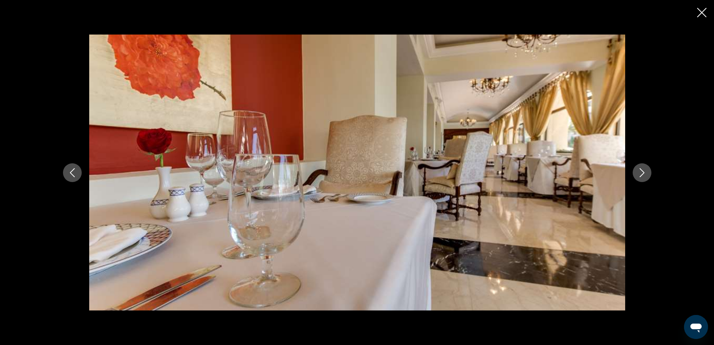
click at [643, 174] on icon "Next image" at bounding box center [642, 172] width 9 height 9
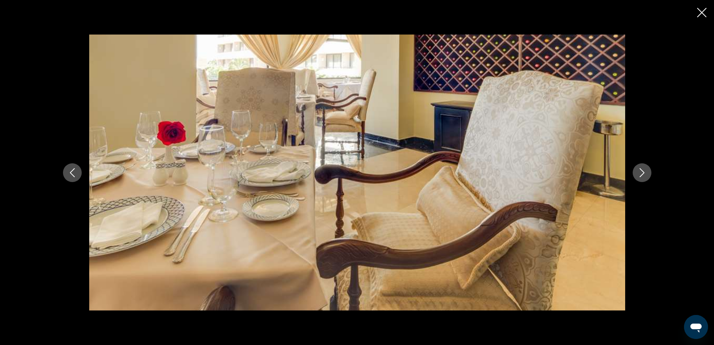
click at [643, 174] on icon "Next image" at bounding box center [642, 172] width 9 height 9
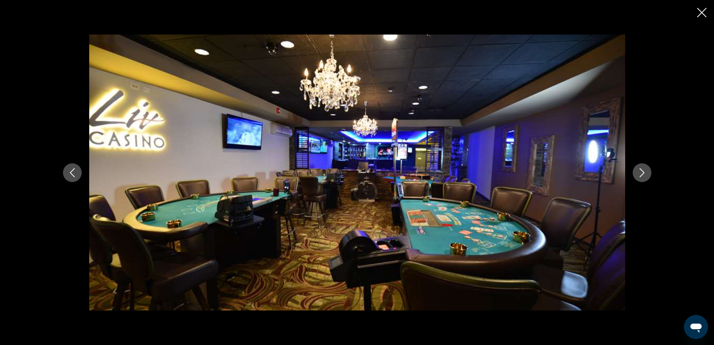
click at [643, 174] on icon "Next image" at bounding box center [642, 172] width 9 height 9
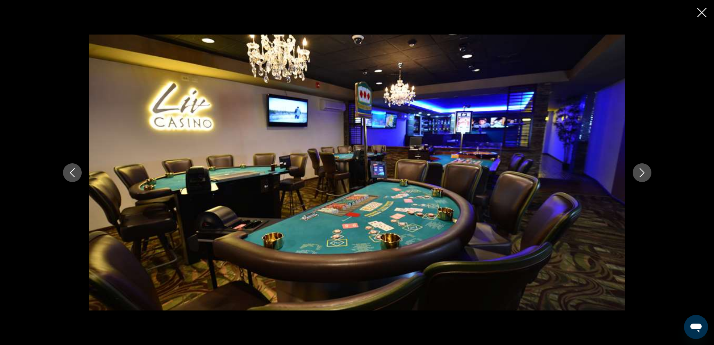
click at [643, 174] on icon "Next image" at bounding box center [642, 172] width 9 height 9
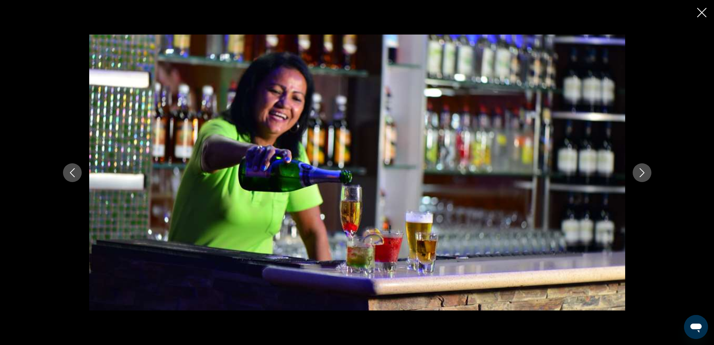
click at [643, 174] on icon "Next image" at bounding box center [642, 172] width 9 height 9
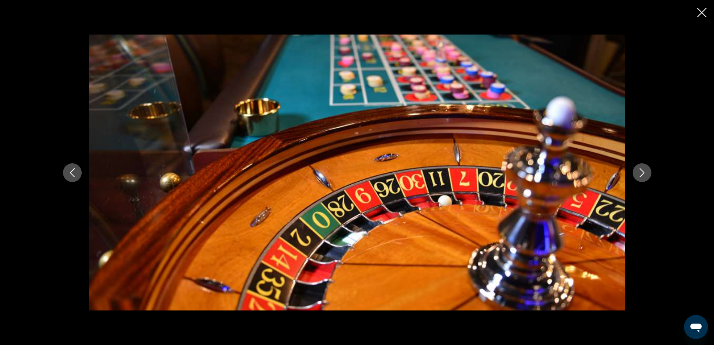
click at [643, 174] on icon "Next image" at bounding box center [642, 172] width 9 height 9
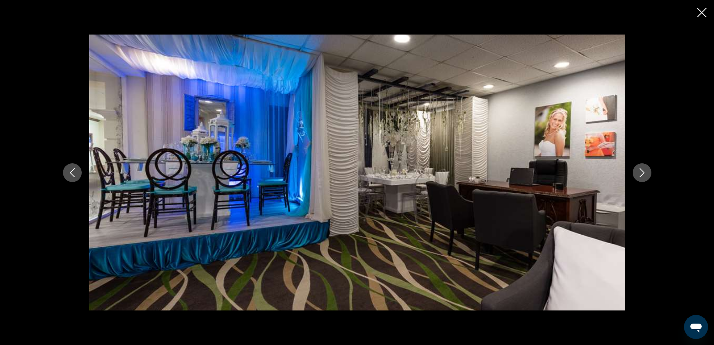
click at [643, 174] on icon "Next image" at bounding box center [642, 172] width 9 height 9
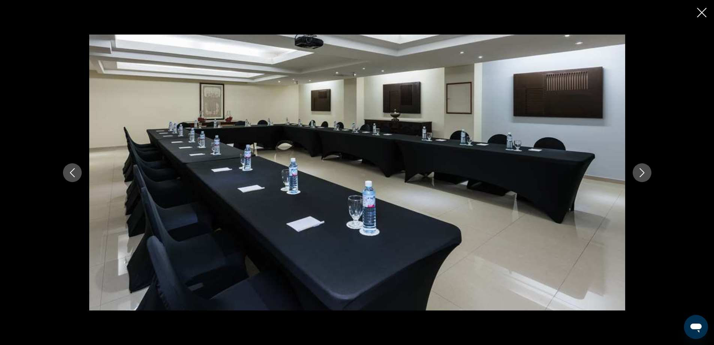
click at [643, 174] on icon "Next image" at bounding box center [642, 172] width 9 height 9
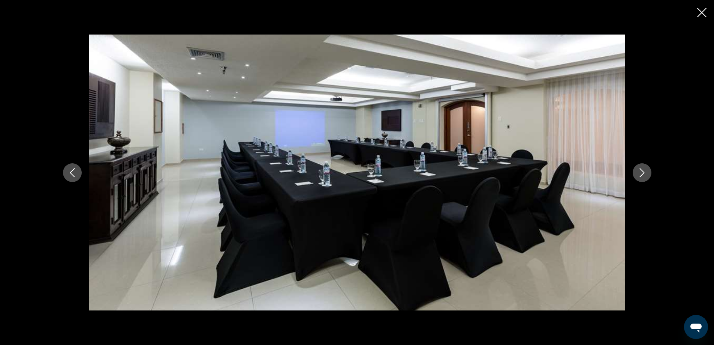
click at [643, 174] on icon "Next image" at bounding box center [642, 172] width 9 height 9
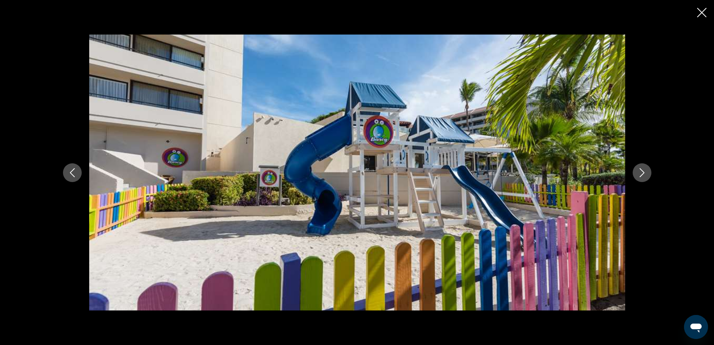
click at [643, 174] on icon "Next image" at bounding box center [642, 172] width 9 height 9
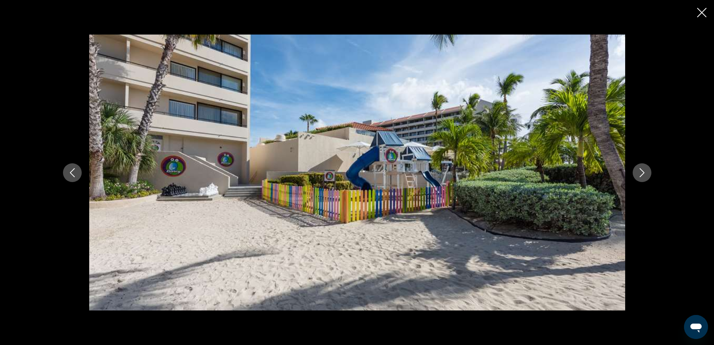
click at [643, 174] on icon "Next image" at bounding box center [642, 172] width 9 height 9
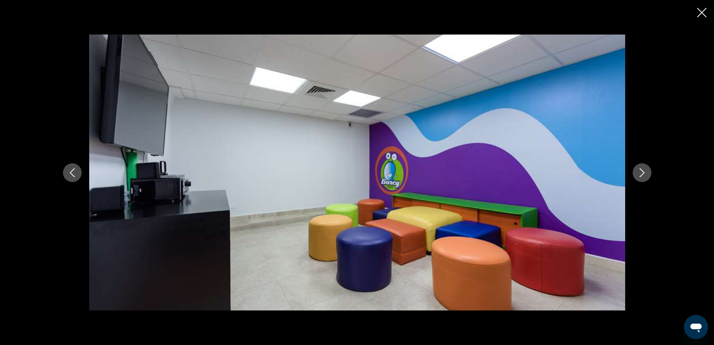
click at [643, 174] on icon "Next image" at bounding box center [642, 172] width 9 height 9
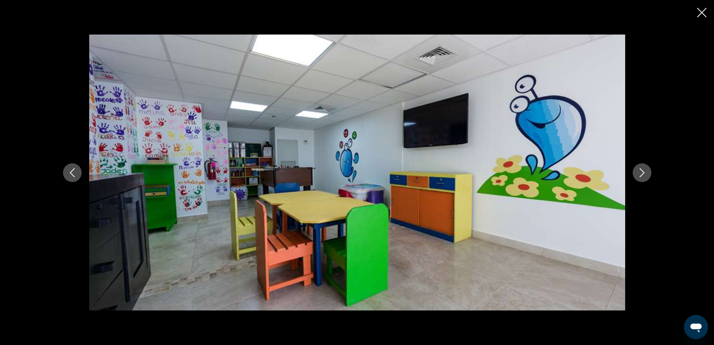
click at [701, 13] on icon "Close slideshow" at bounding box center [701, 12] width 9 height 9
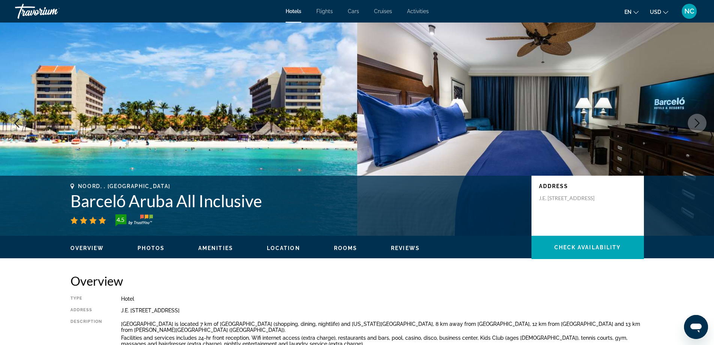
scroll to position [0, 0]
